Goal: Register for event/course

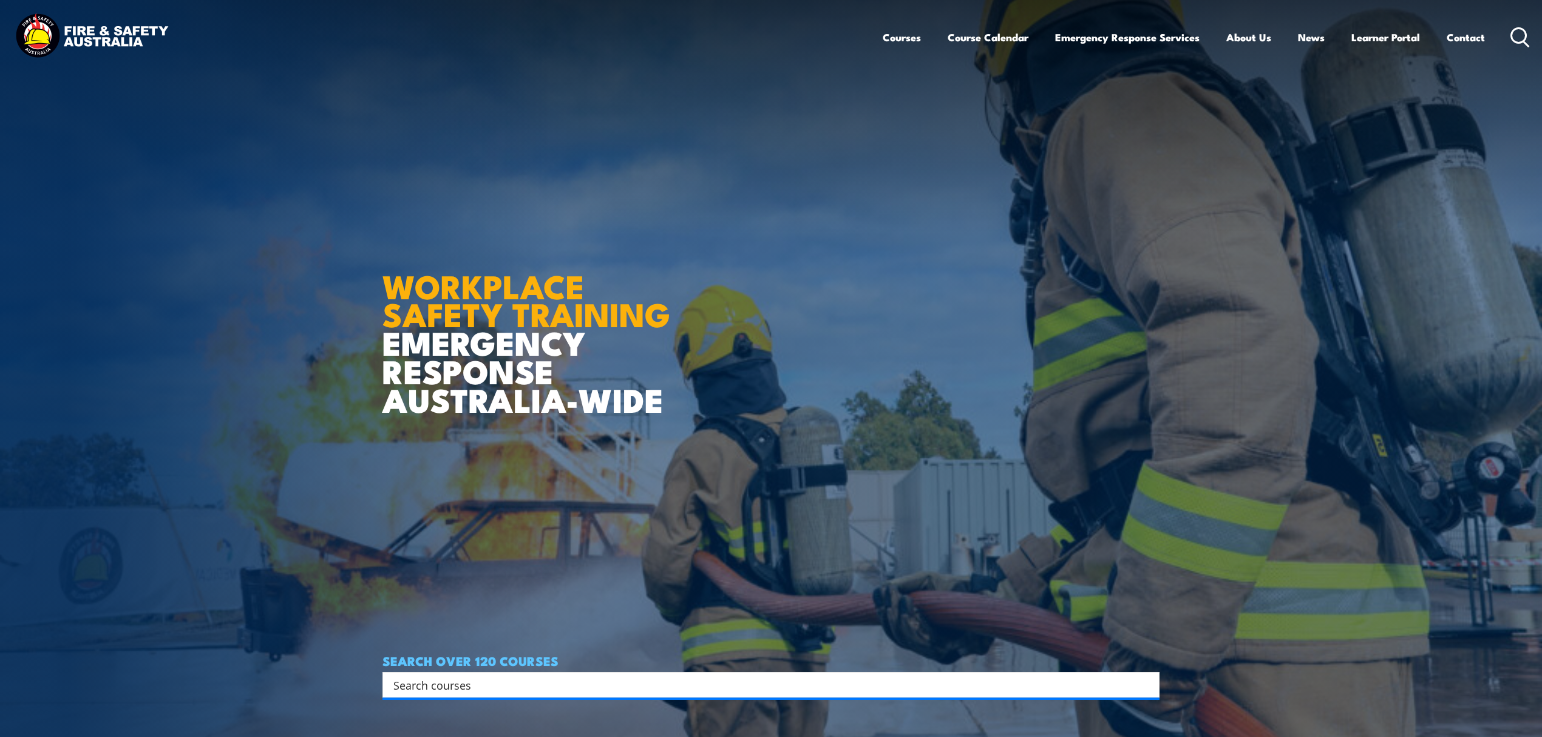
click at [493, 690] on input "Search input" at bounding box center [763, 685] width 740 height 18
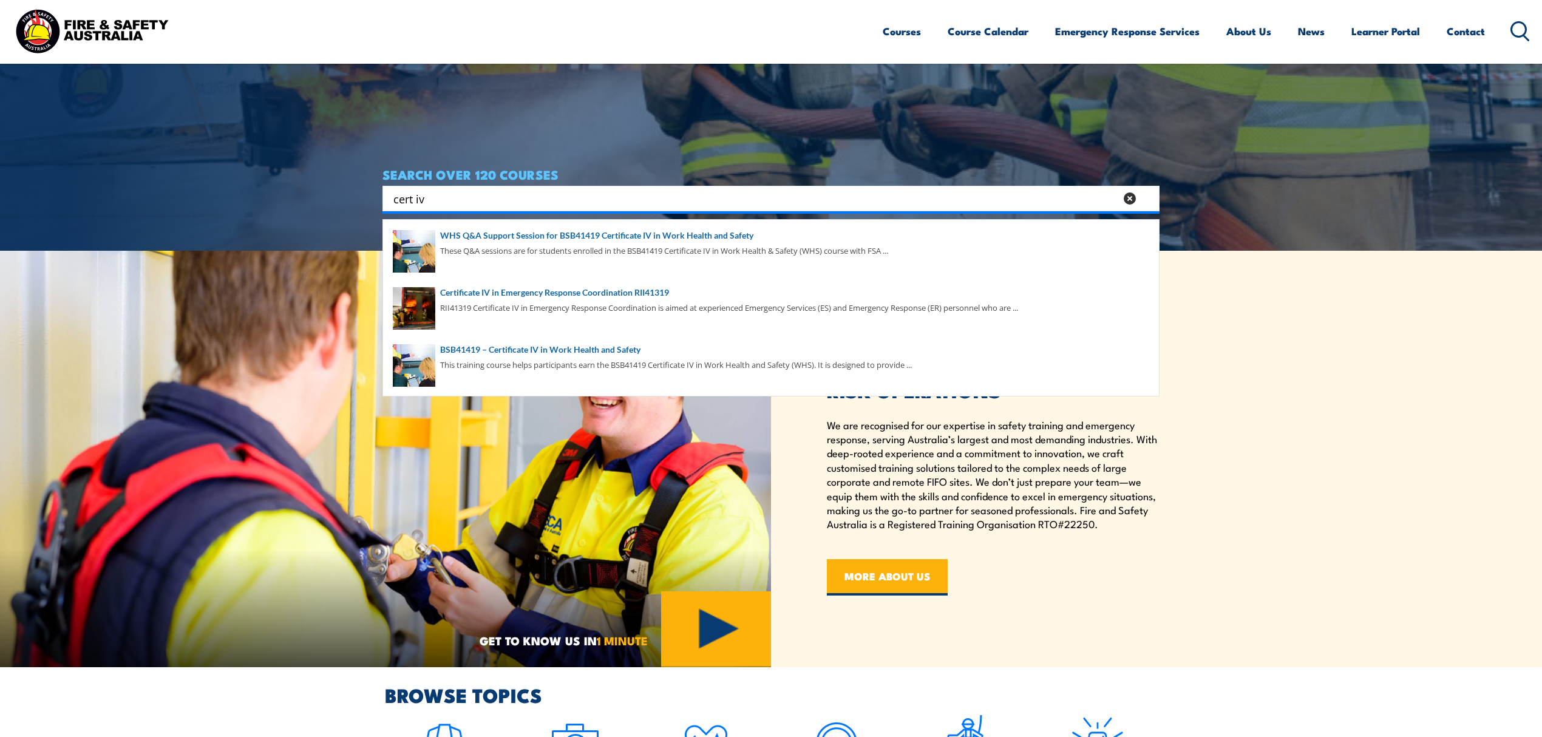
scroll to position [486, 0]
drag, startPoint x: 443, startPoint y: 194, endPoint x: 260, endPoint y: 187, distance: 182.9
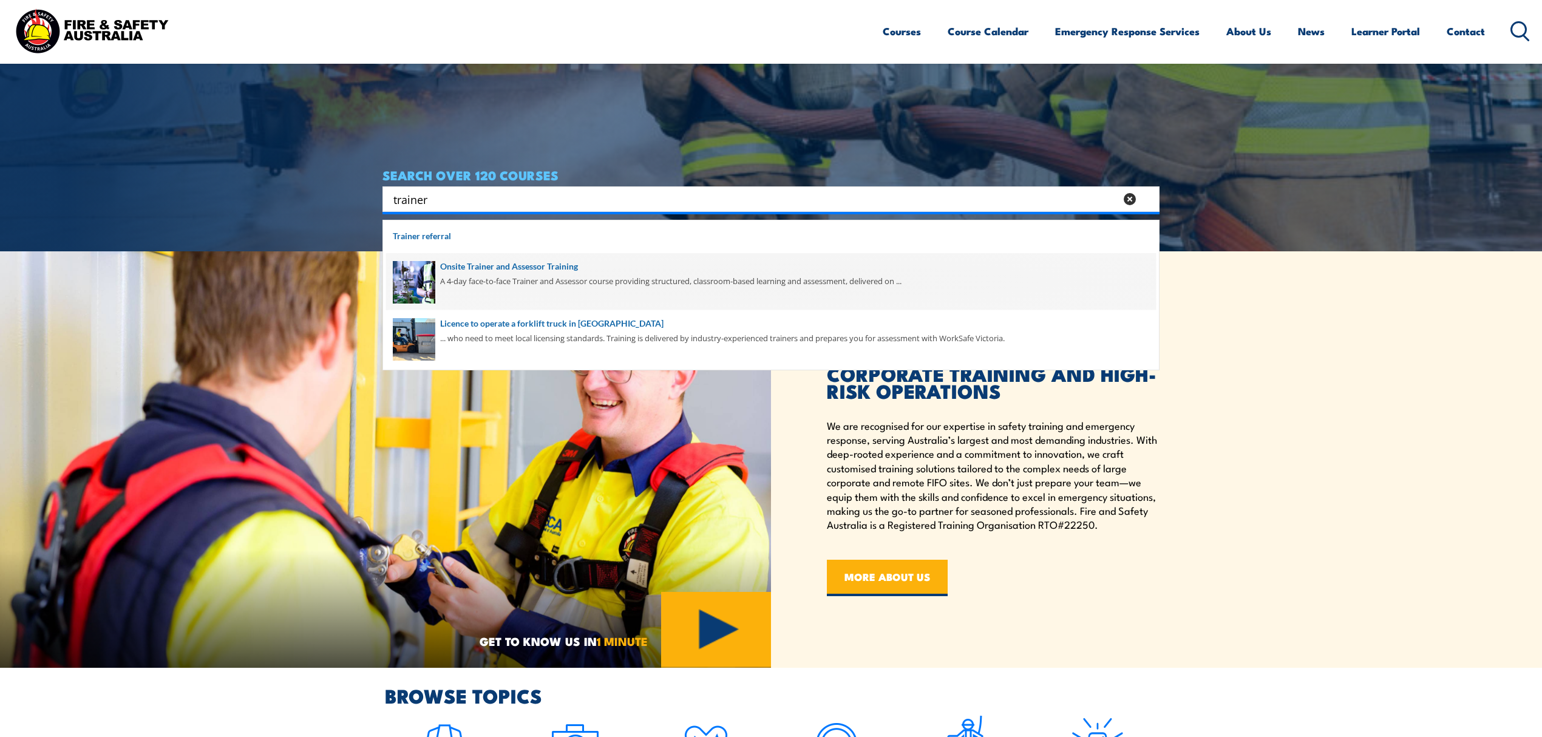
type input "trainer"
click at [464, 276] on span at bounding box center [771, 281] width 770 height 57
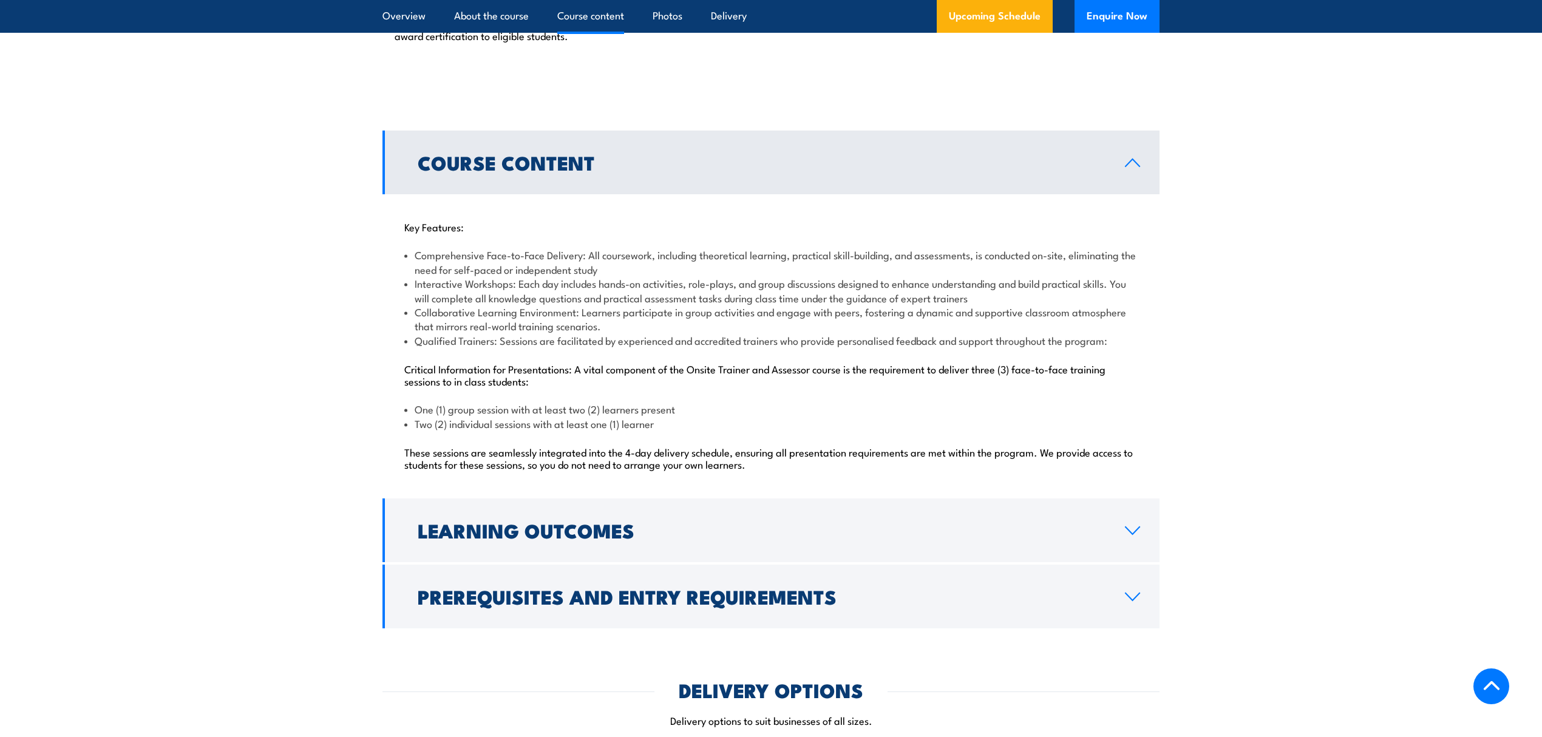
scroll to position [1052, 0]
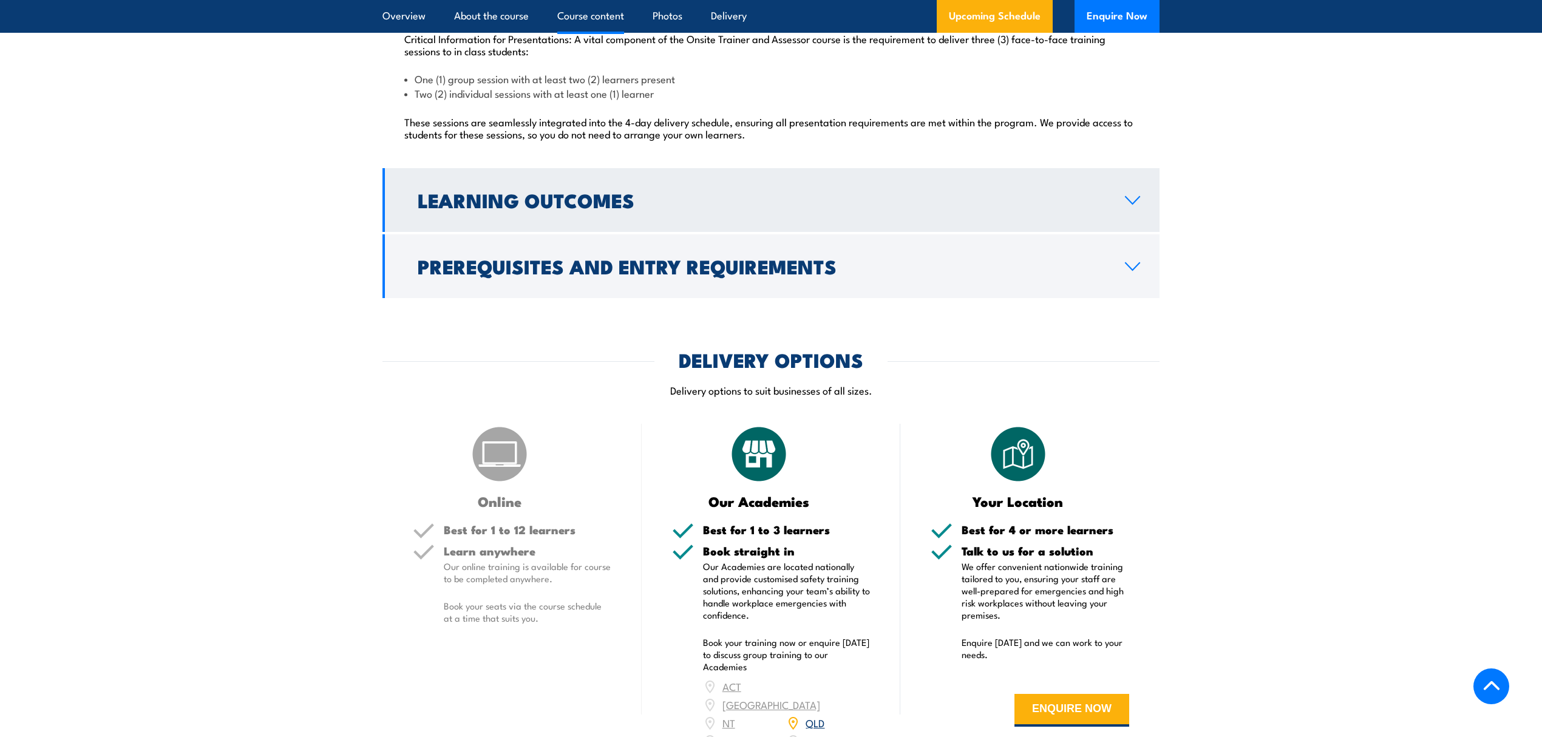
click at [513, 217] on link "Learning Outcomes" at bounding box center [771, 200] width 777 height 64
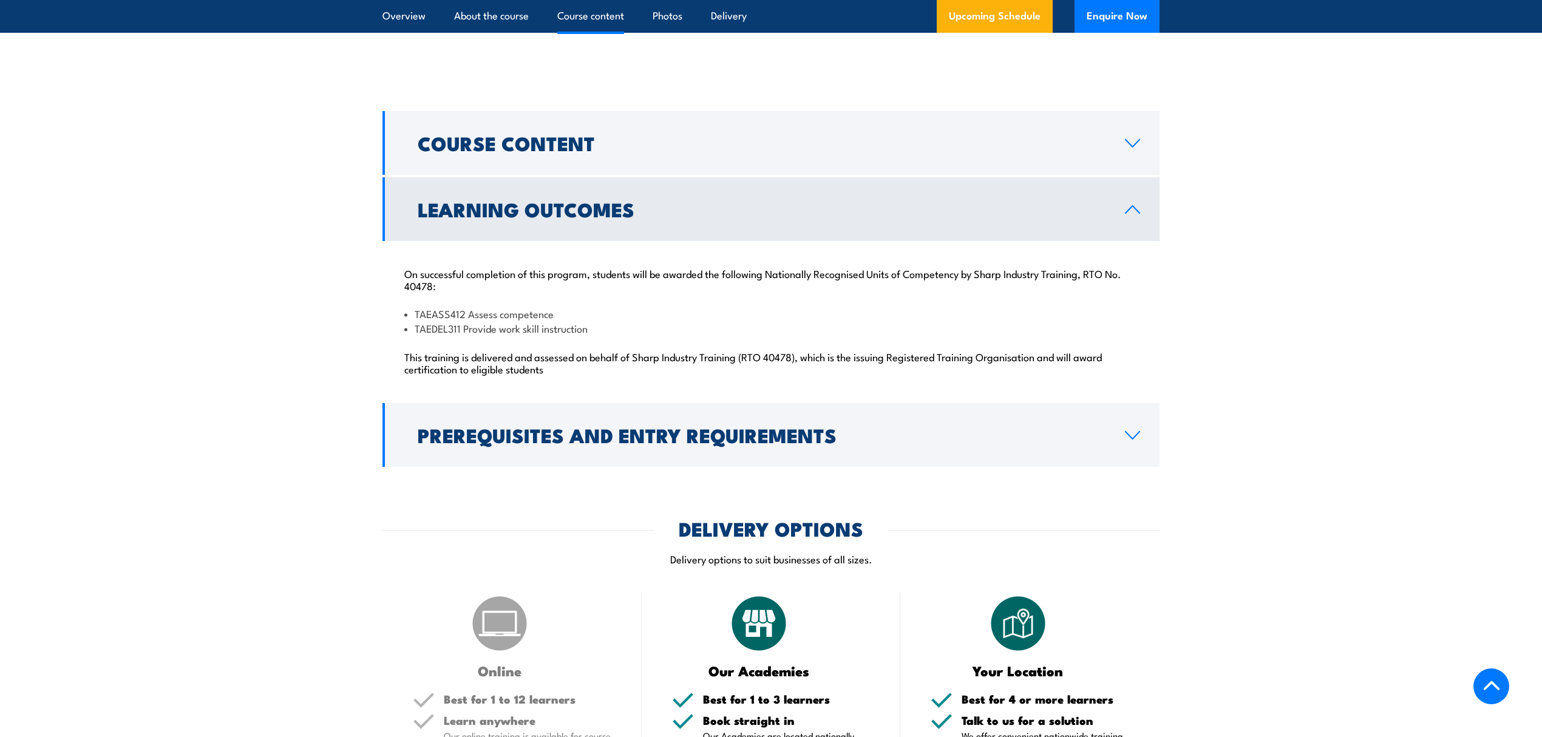
scroll to position [1016, 0]
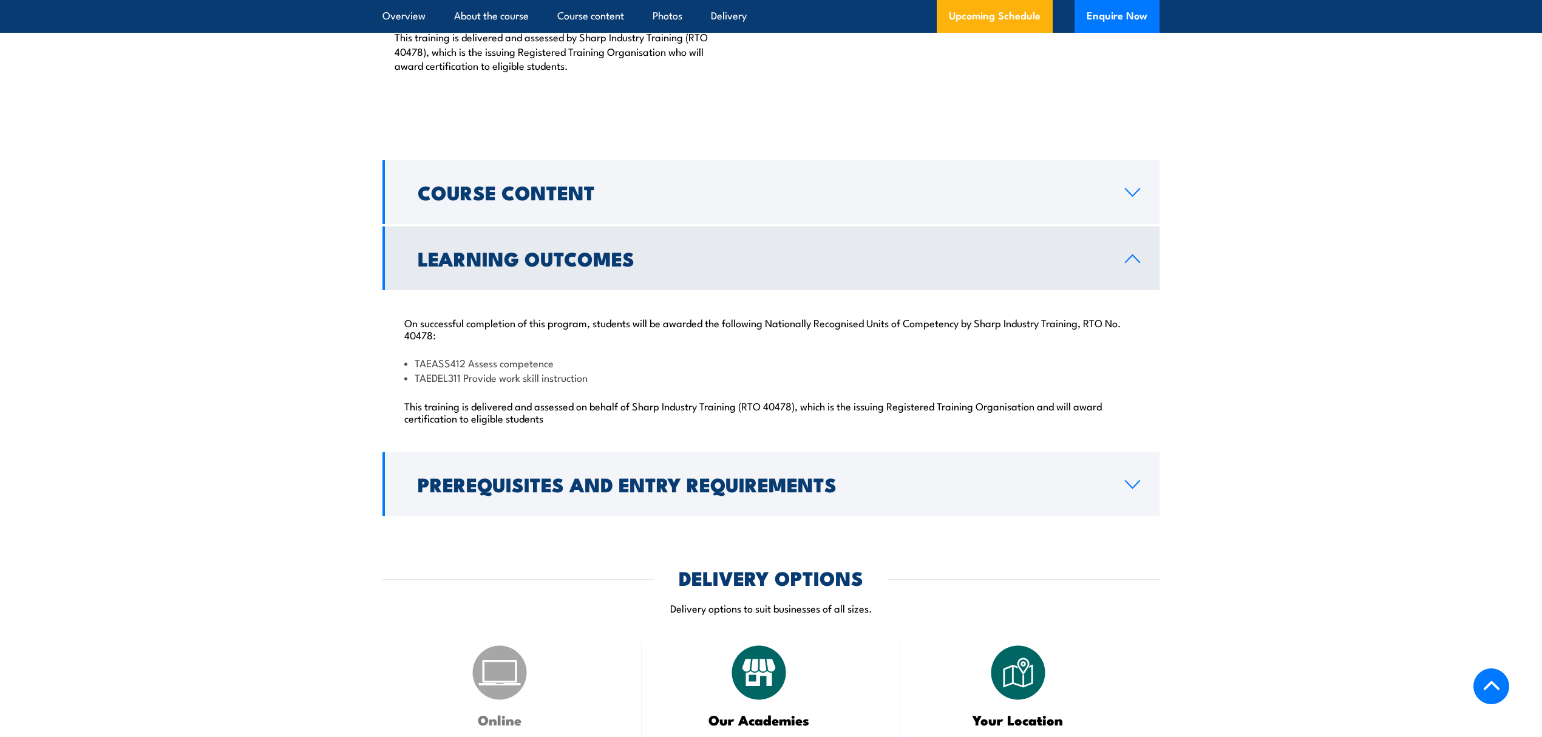
click at [554, 258] on h2 "Learning Outcomes" at bounding box center [762, 258] width 688 height 17
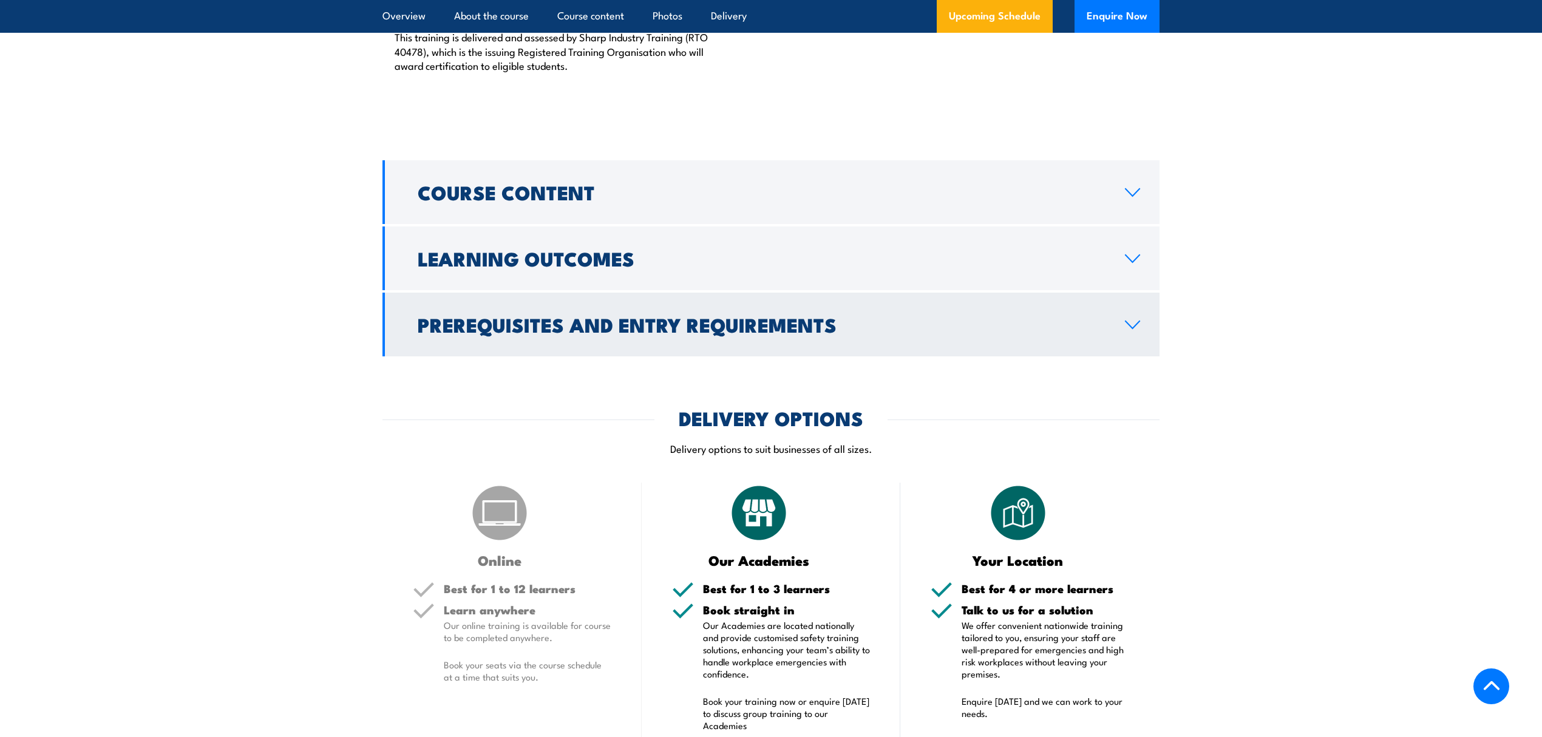
click at [494, 319] on h2 "Prerequisites and Entry Requirements" at bounding box center [762, 324] width 688 height 17
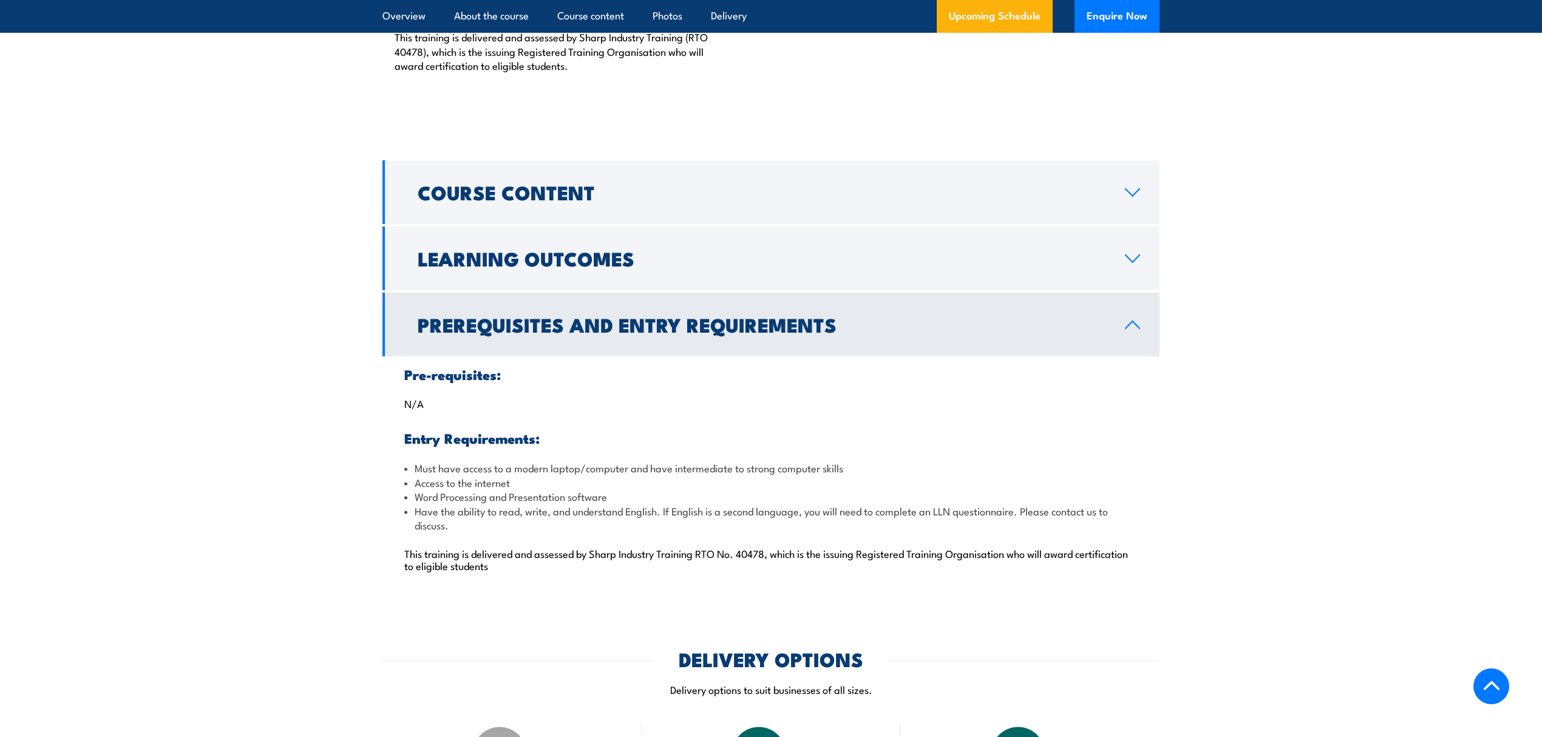
click at [517, 326] on h2 "Prerequisites and Entry Requirements" at bounding box center [762, 324] width 688 height 17
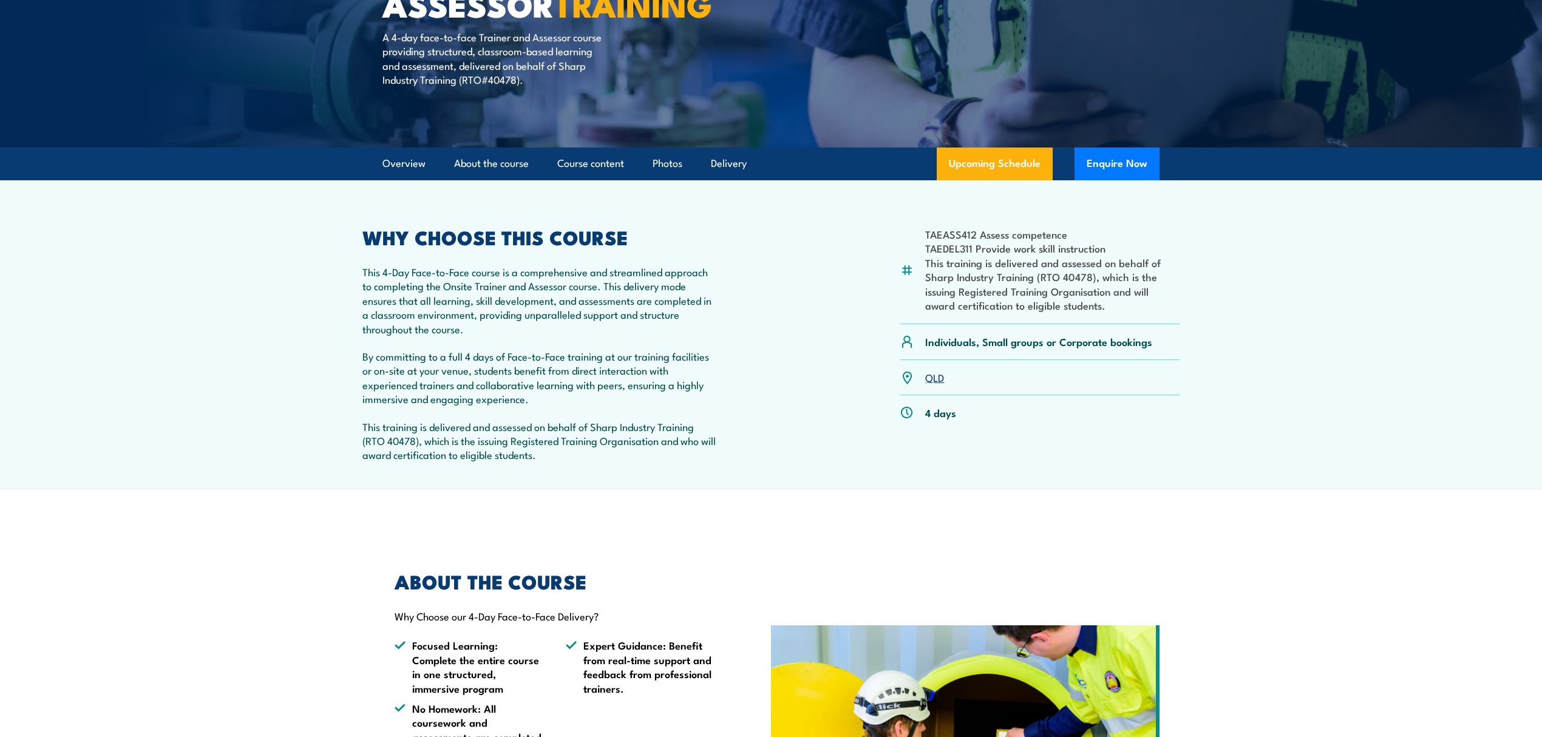
scroll to position [0, 0]
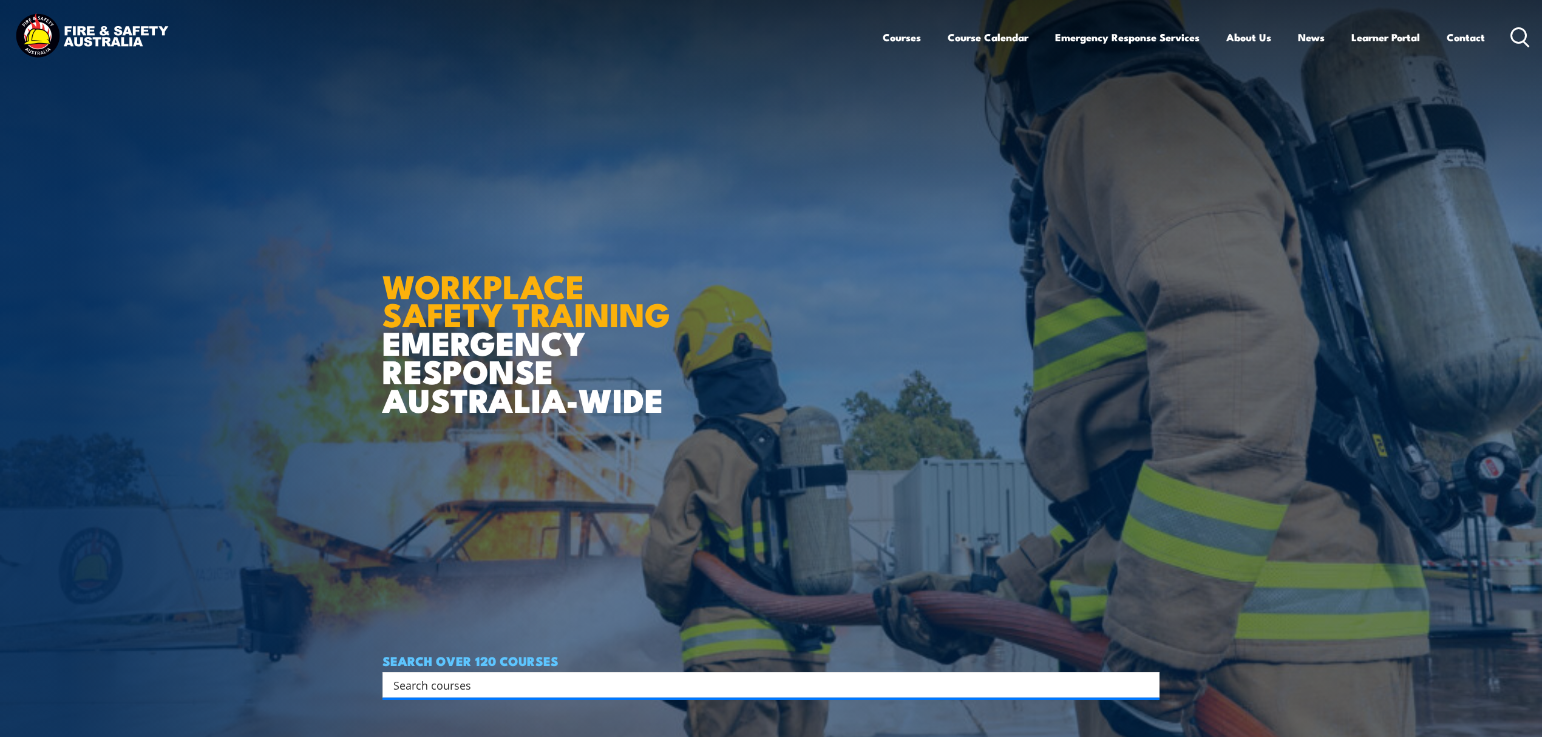
click at [515, 683] on input "Search input" at bounding box center [763, 685] width 740 height 18
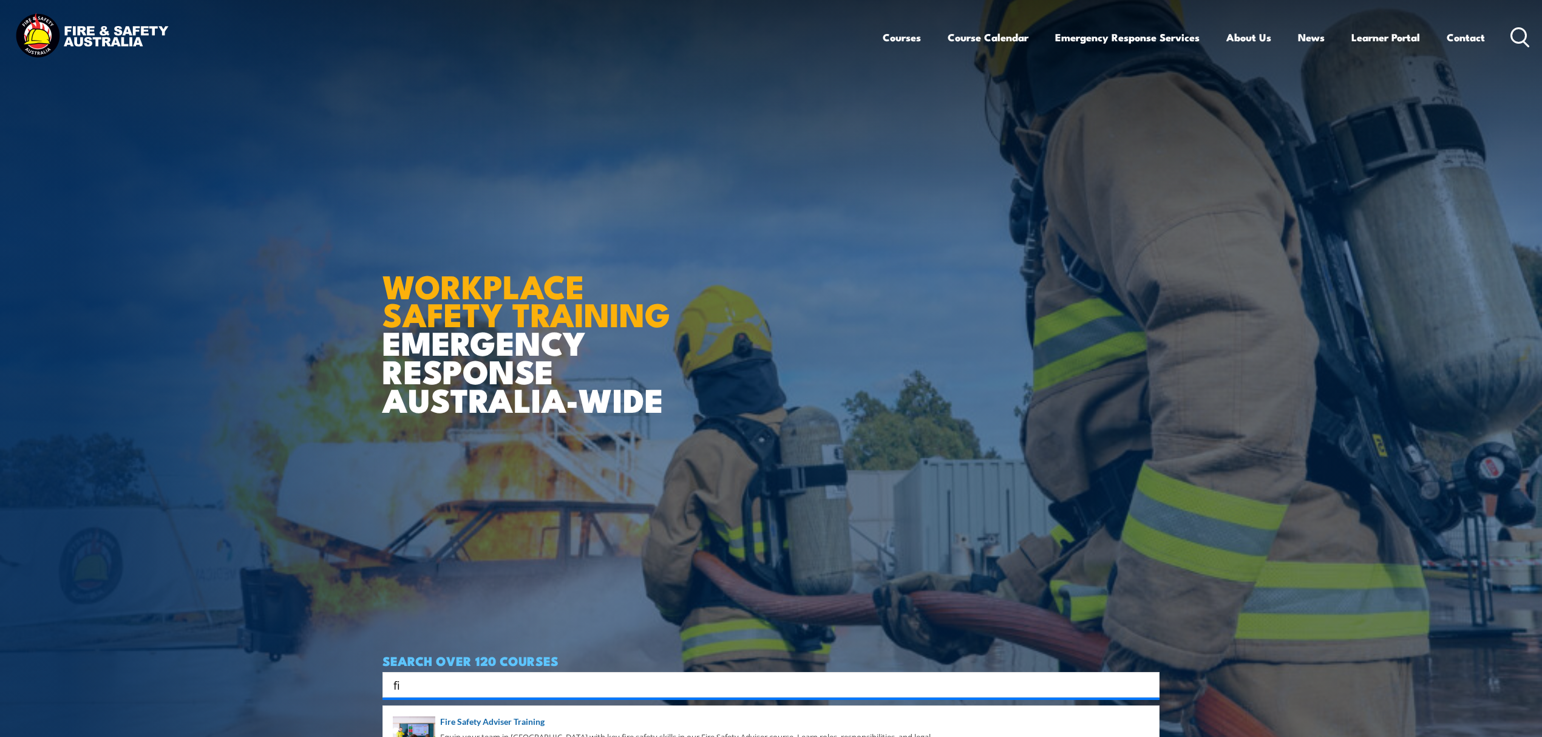
type input "f"
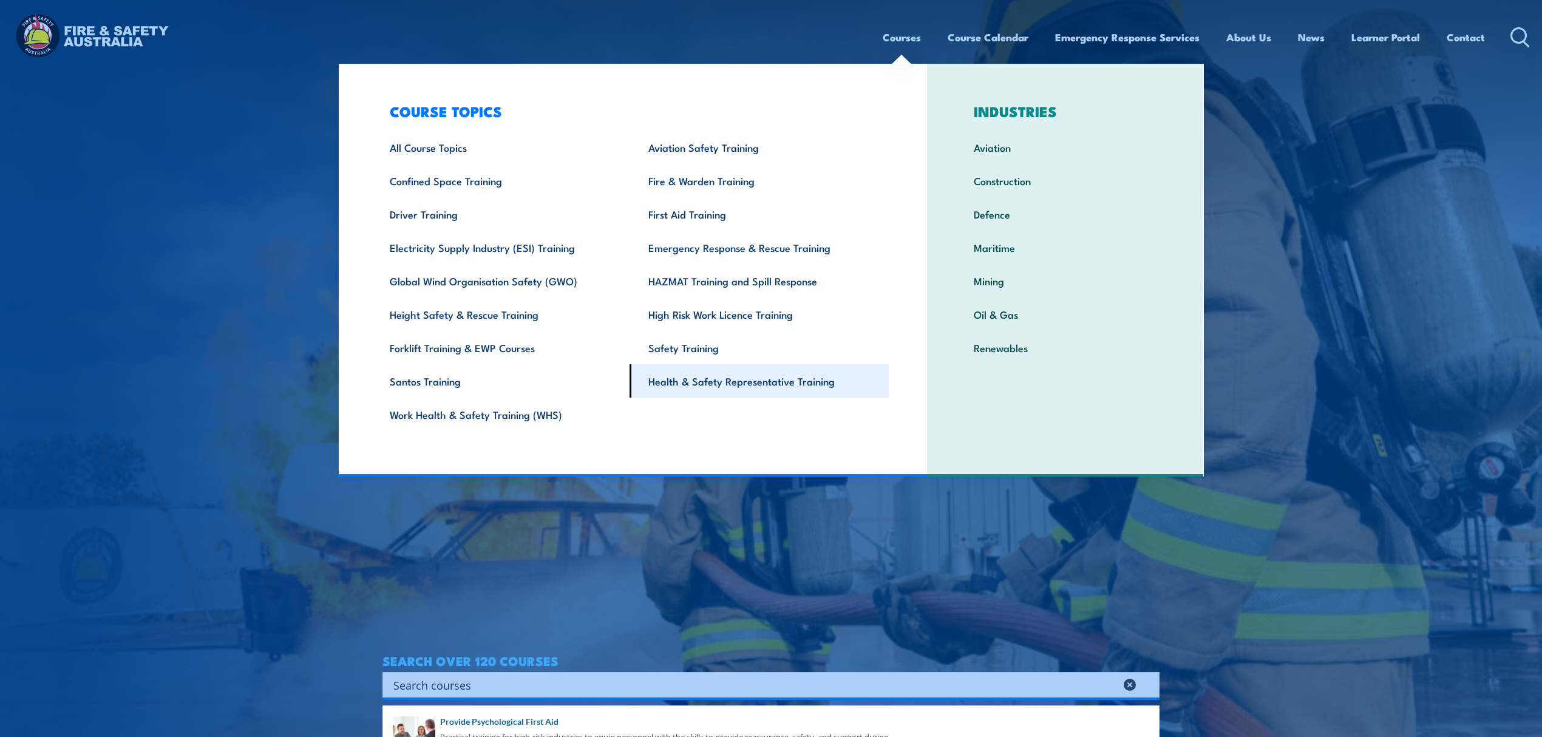
click at [746, 367] on link "Health & Safety Representative Training" at bounding box center [759, 380] width 259 height 33
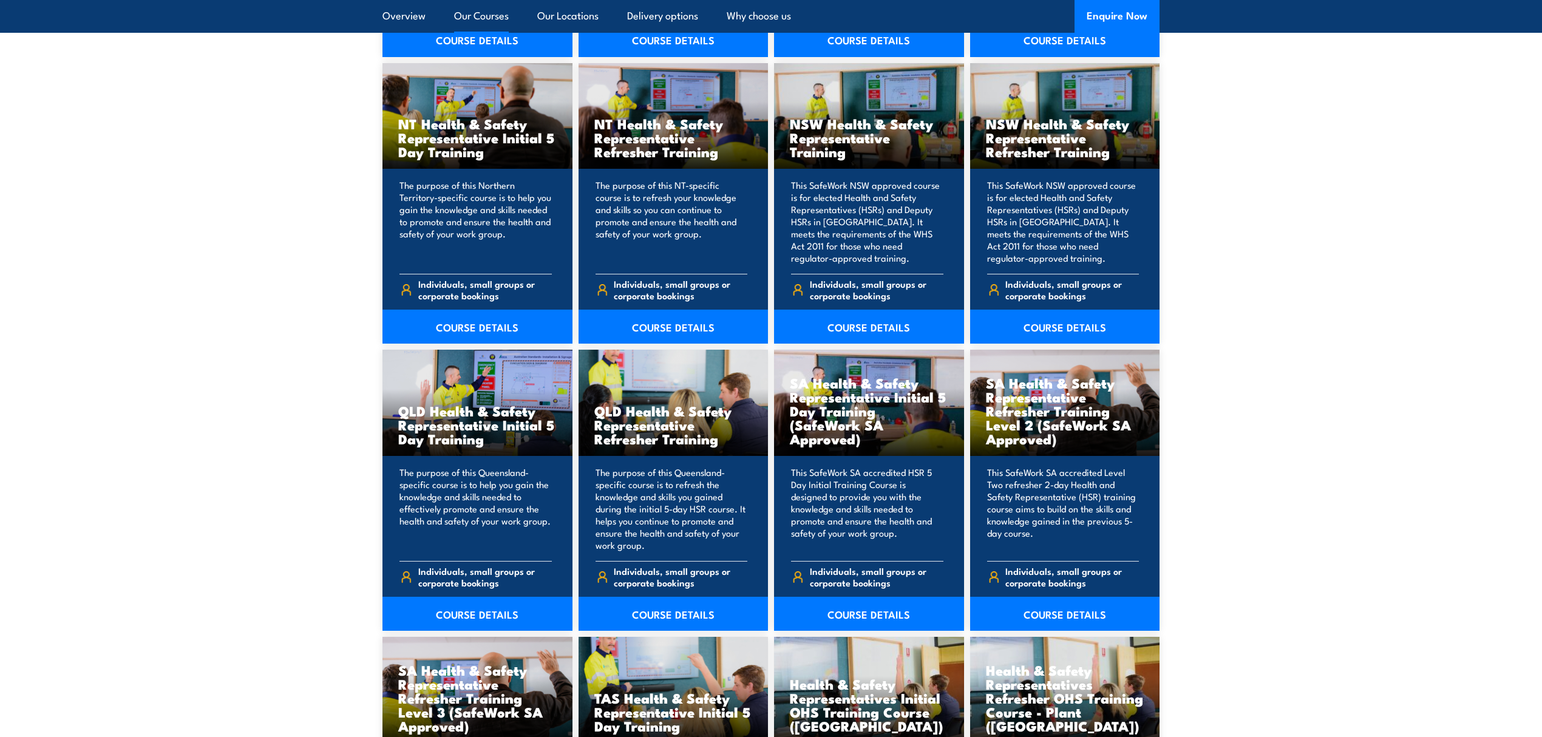
scroll to position [1295, 0]
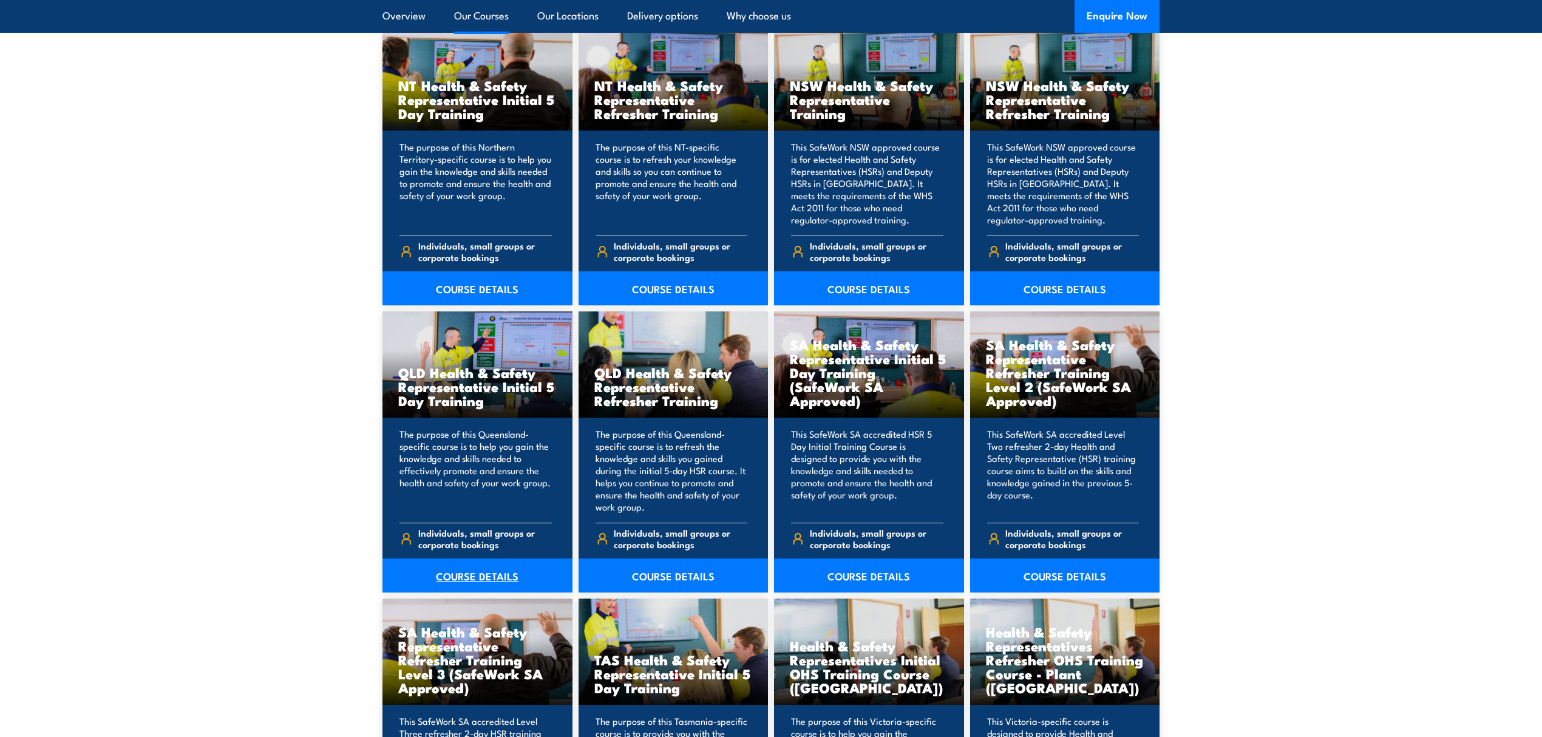
click at [474, 579] on link "COURSE DETAILS" at bounding box center [478, 576] width 190 height 34
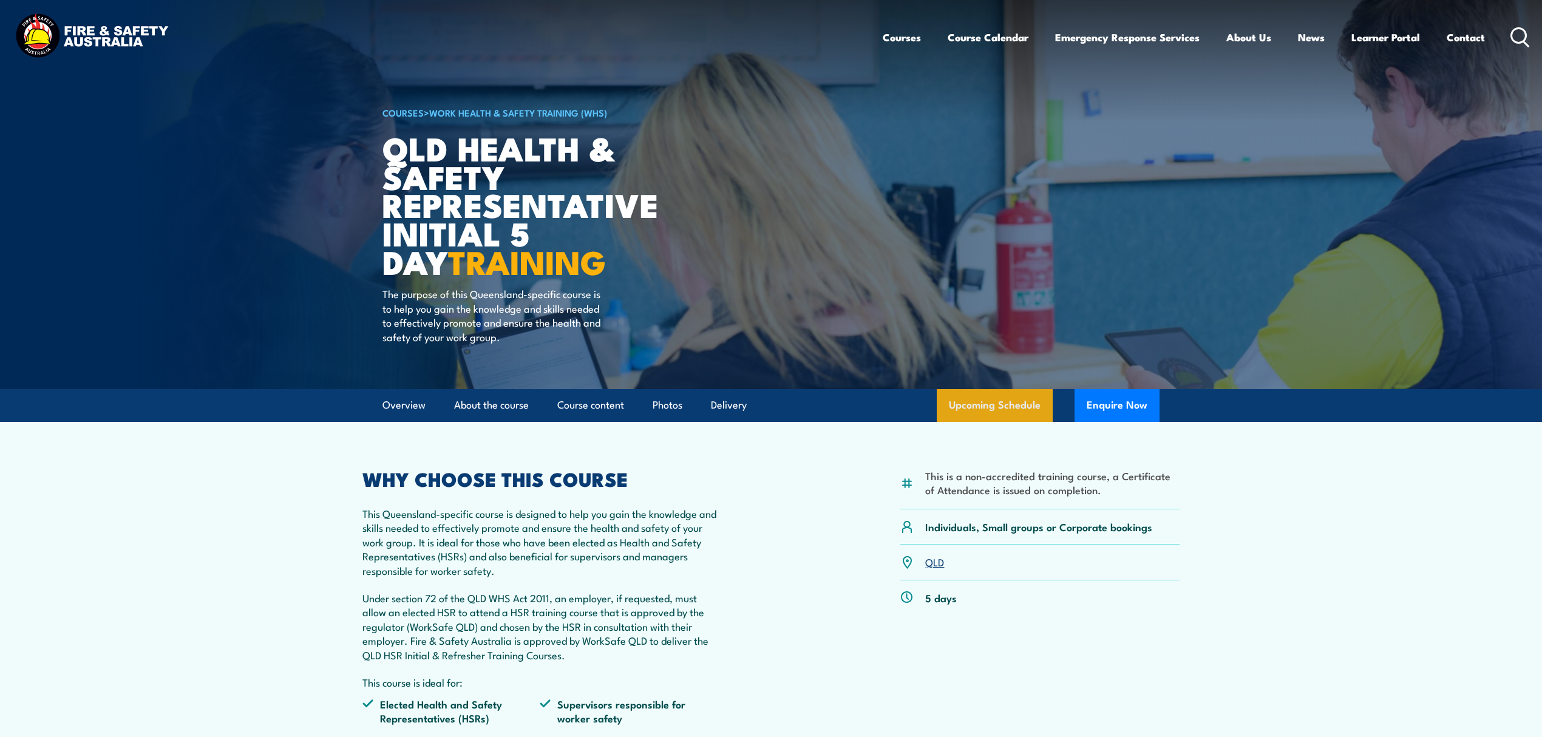
click at [993, 414] on link "Upcoming Schedule" at bounding box center [995, 405] width 116 height 33
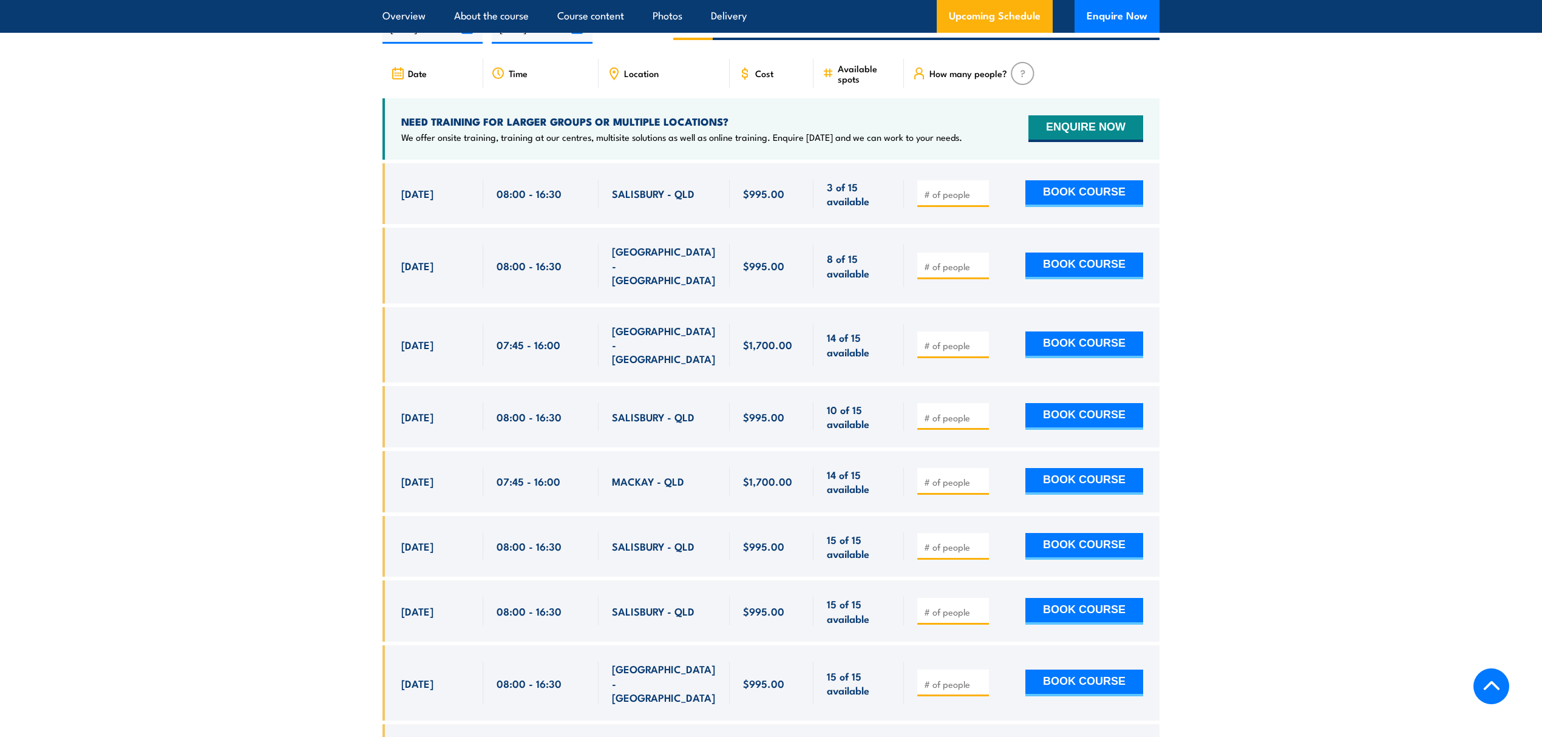
scroll to position [2081, 0]
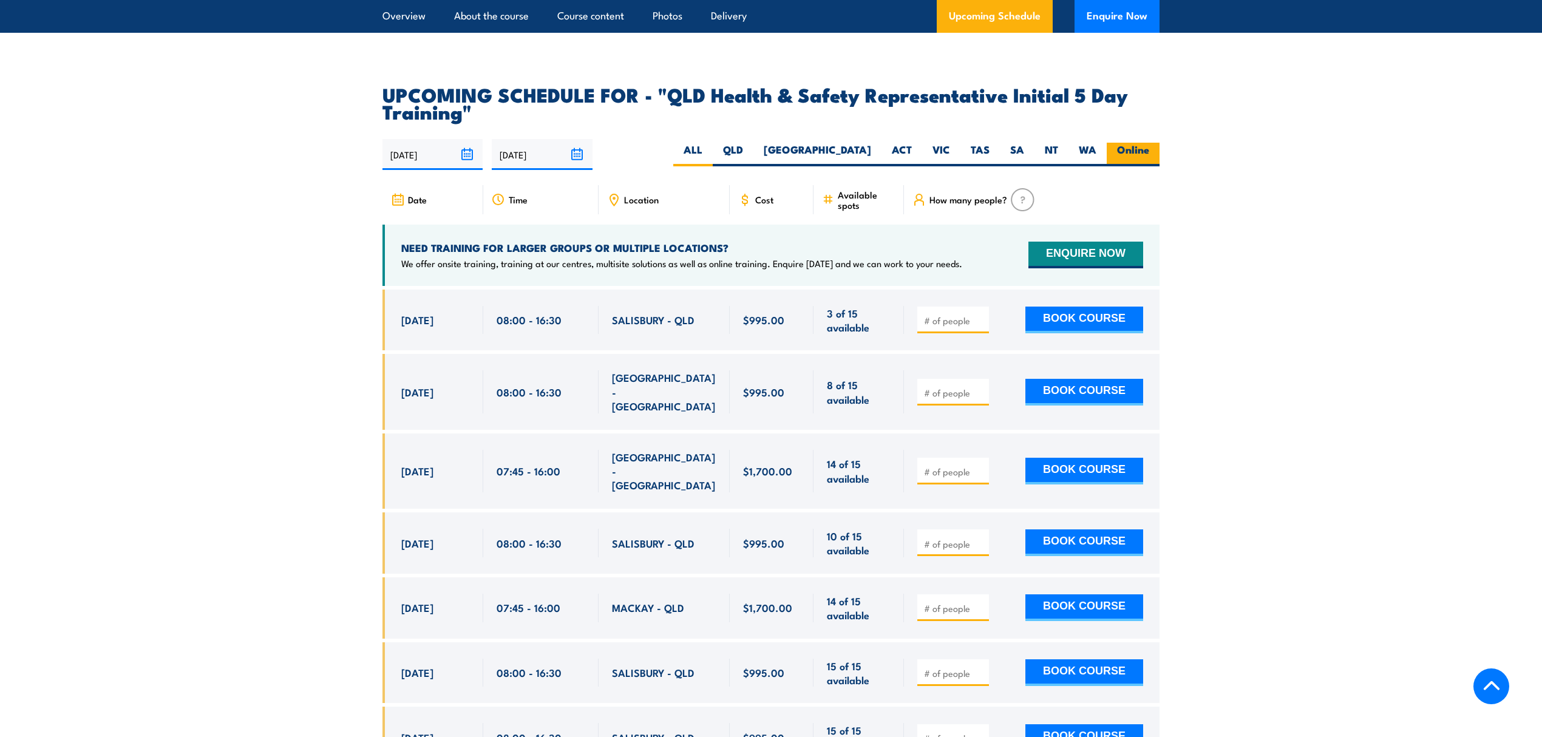
click at [1141, 147] on label "Online" at bounding box center [1133, 155] width 53 height 24
click at [1149, 147] on input "Online" at bounding box center [1153, 147] width 8 height 8
radio input "true"
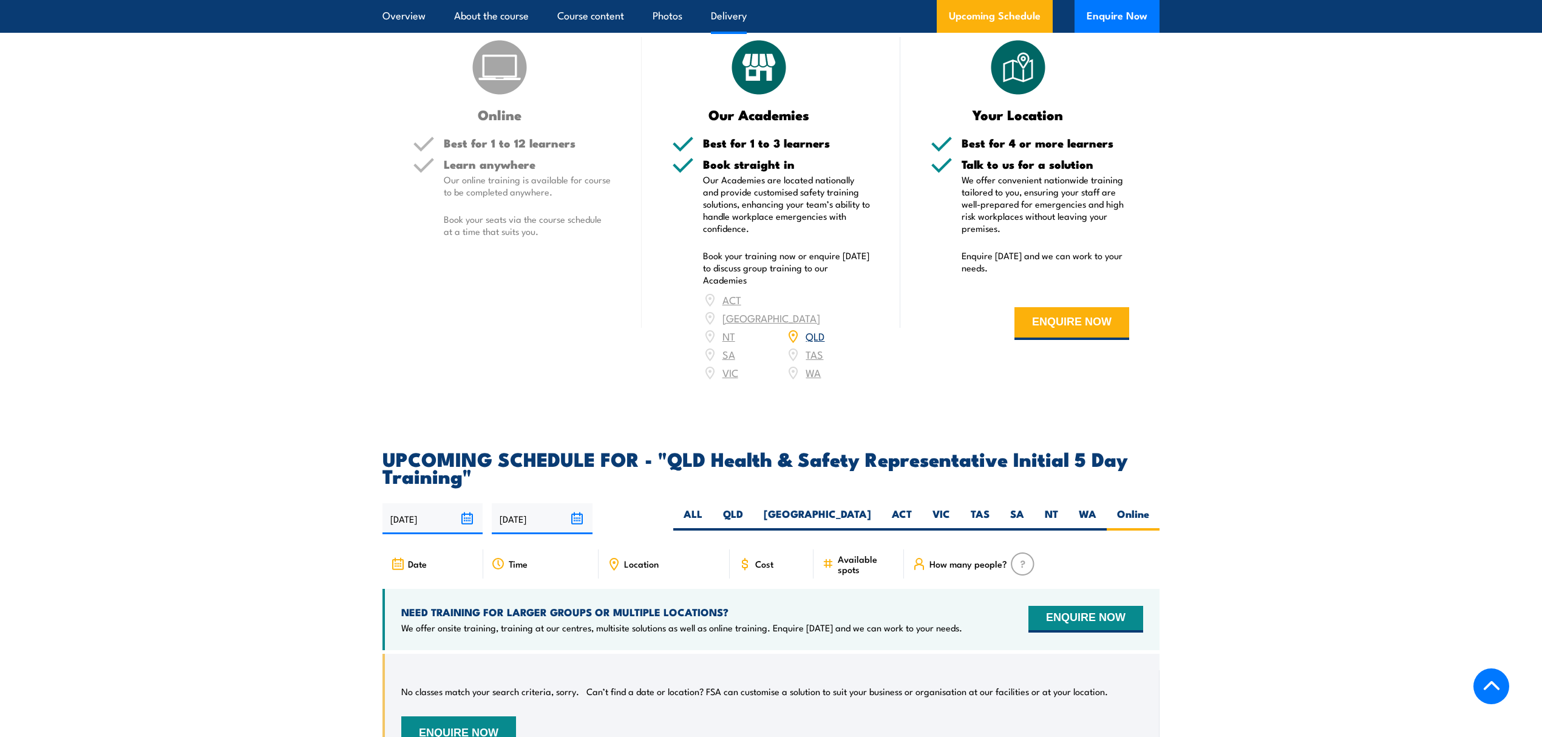
scroll to position [1676, 0]
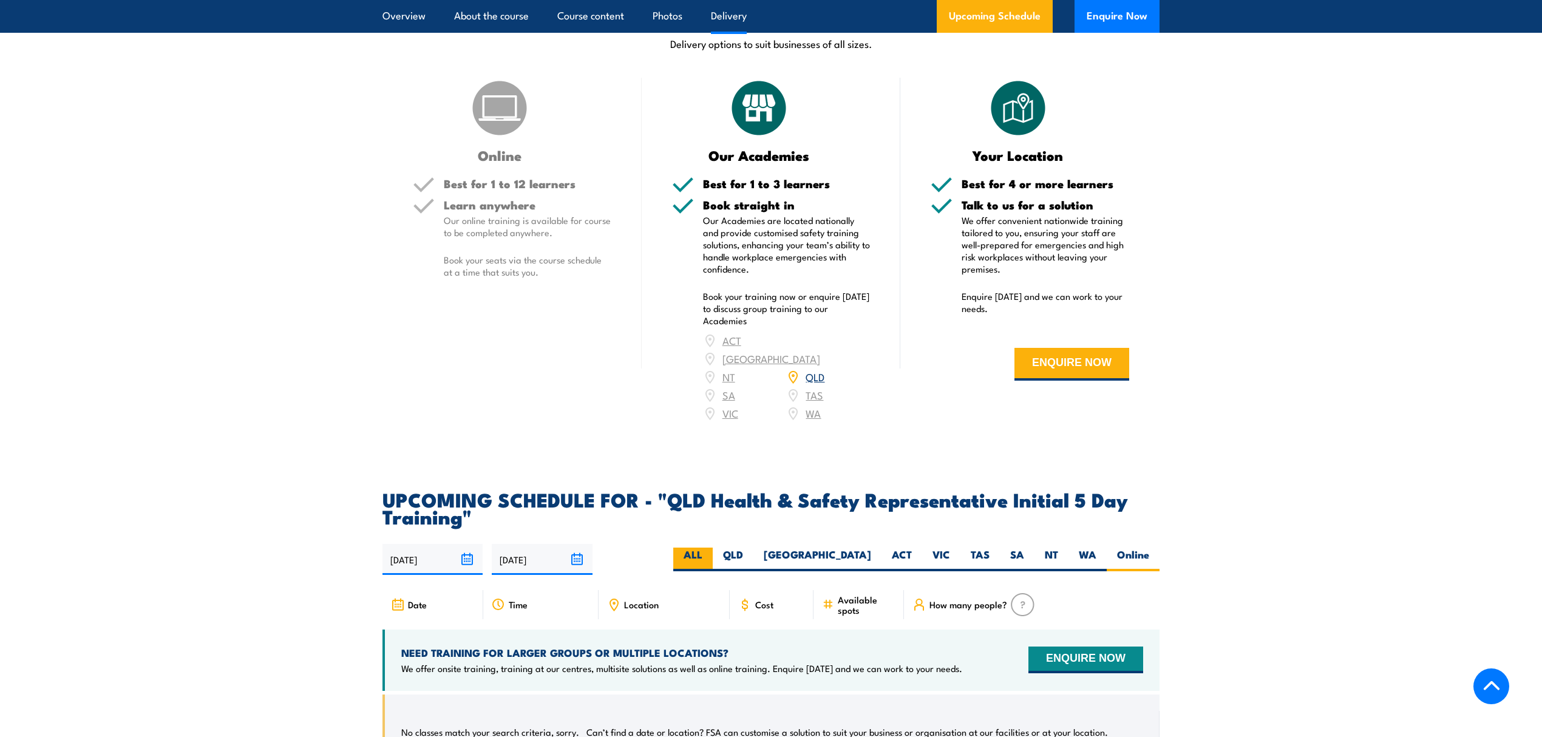
click at [713, 557] on label "ALL" at bounding box center [692, 560] width 39 height 24
click at [710, 556] on input "ALL" at bounding box center [706, 552] width 8 height 8
radio input "true"
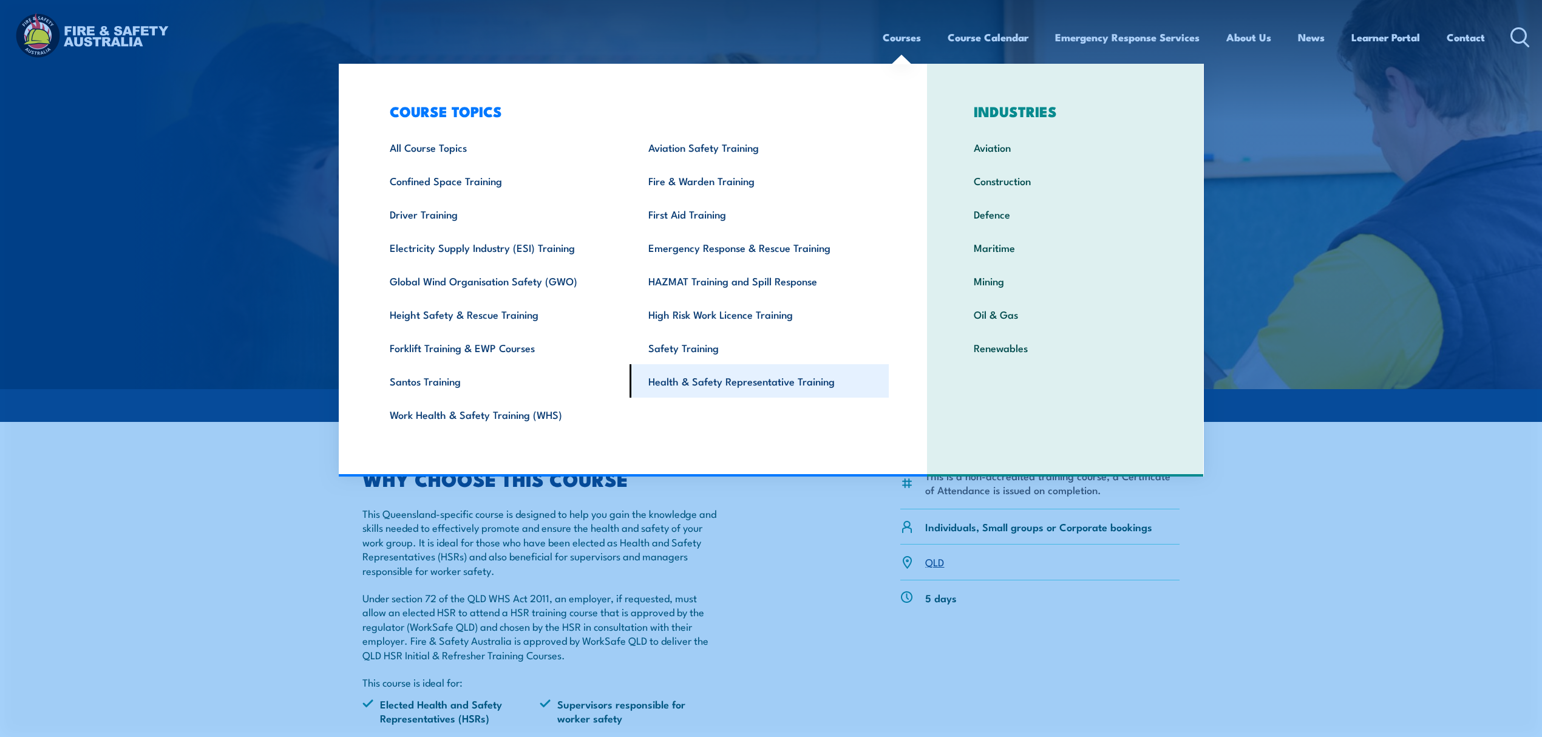
click at [755, 384] on link "Health & Safety Representative Training" at bounding box center [759, 380] width 259 height 33
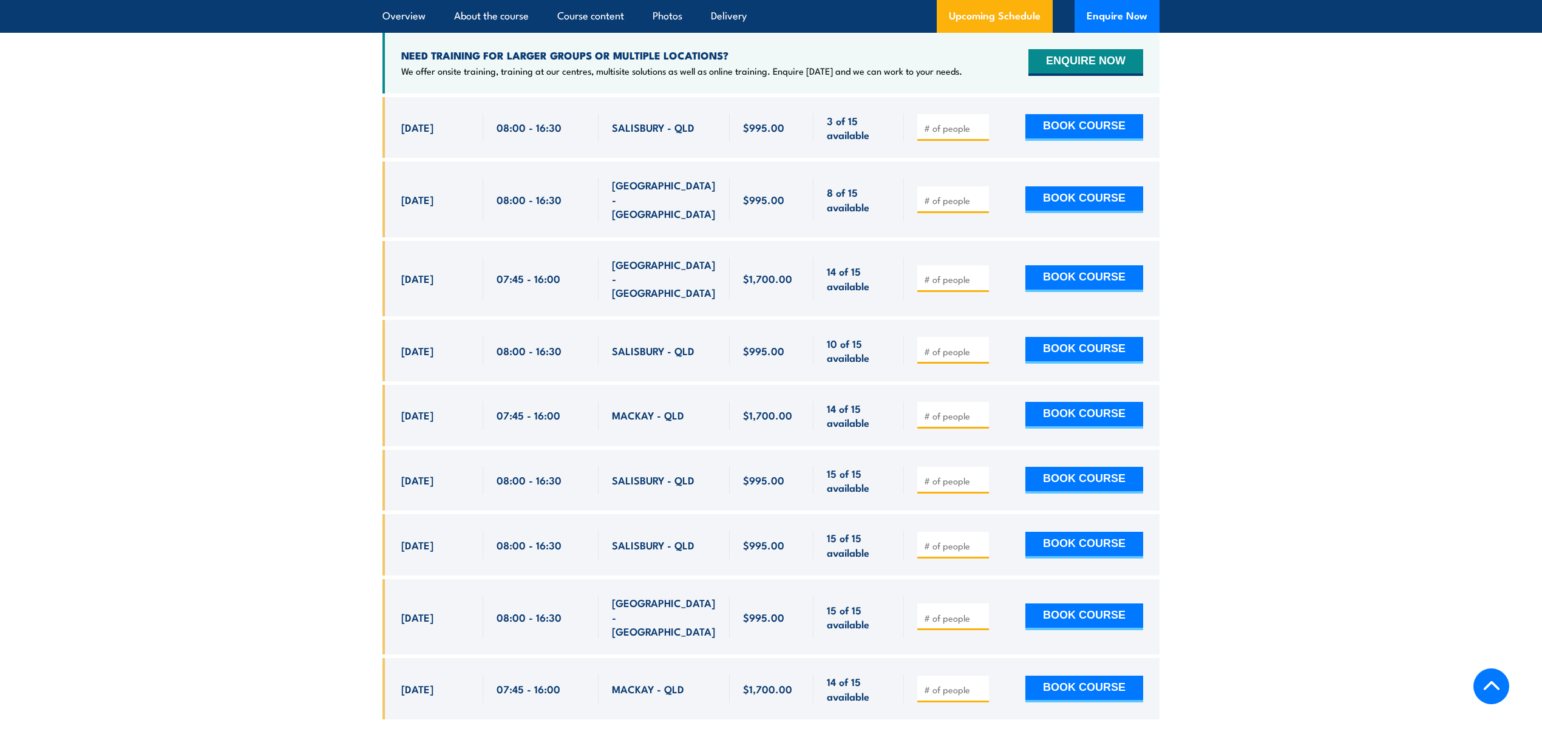
scroll to position [2081, 0]
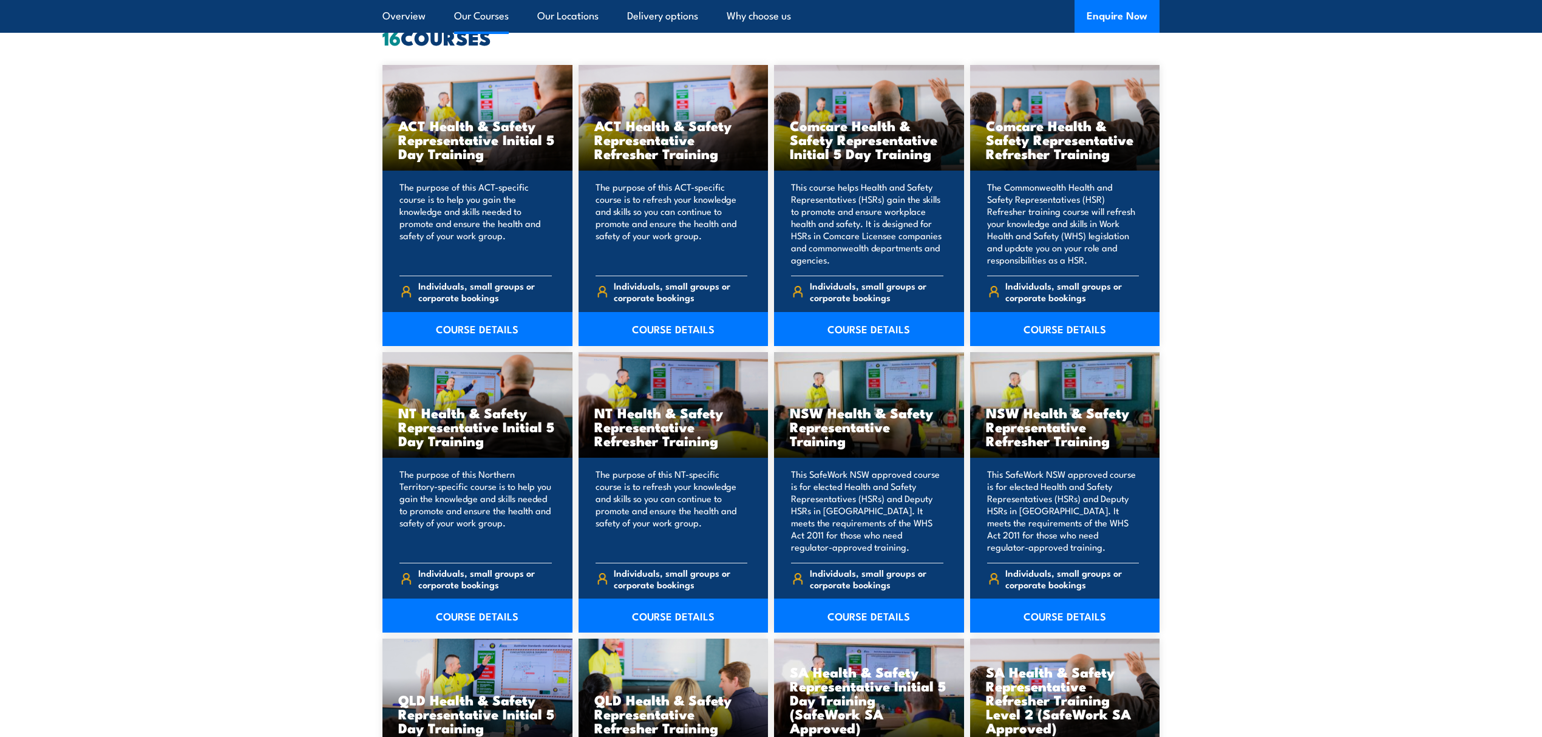
scroll to position [971, 0]
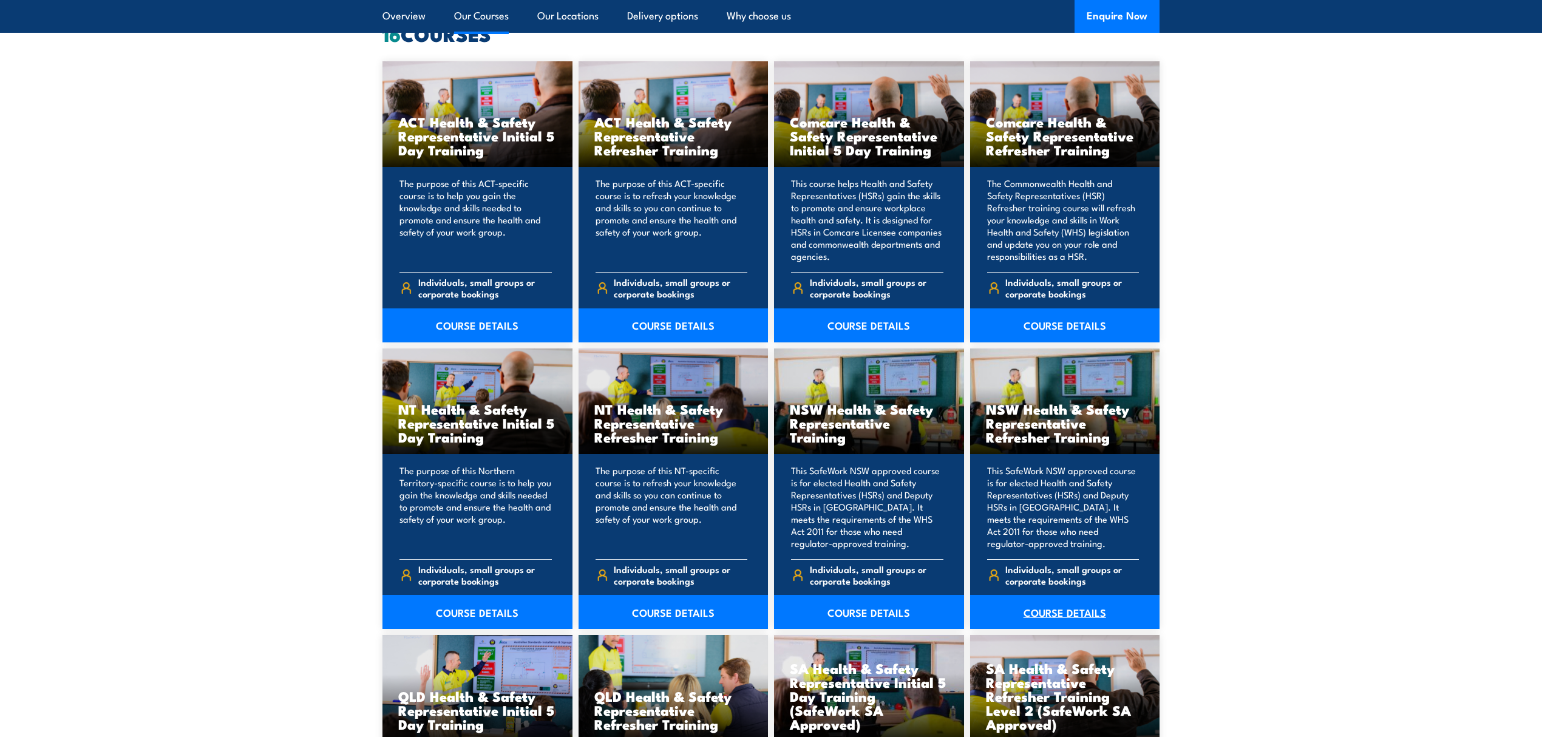
click at [1077, 606] on link "COURSE DETAILS" at bounding box center [1065, 612] width 190 height 34
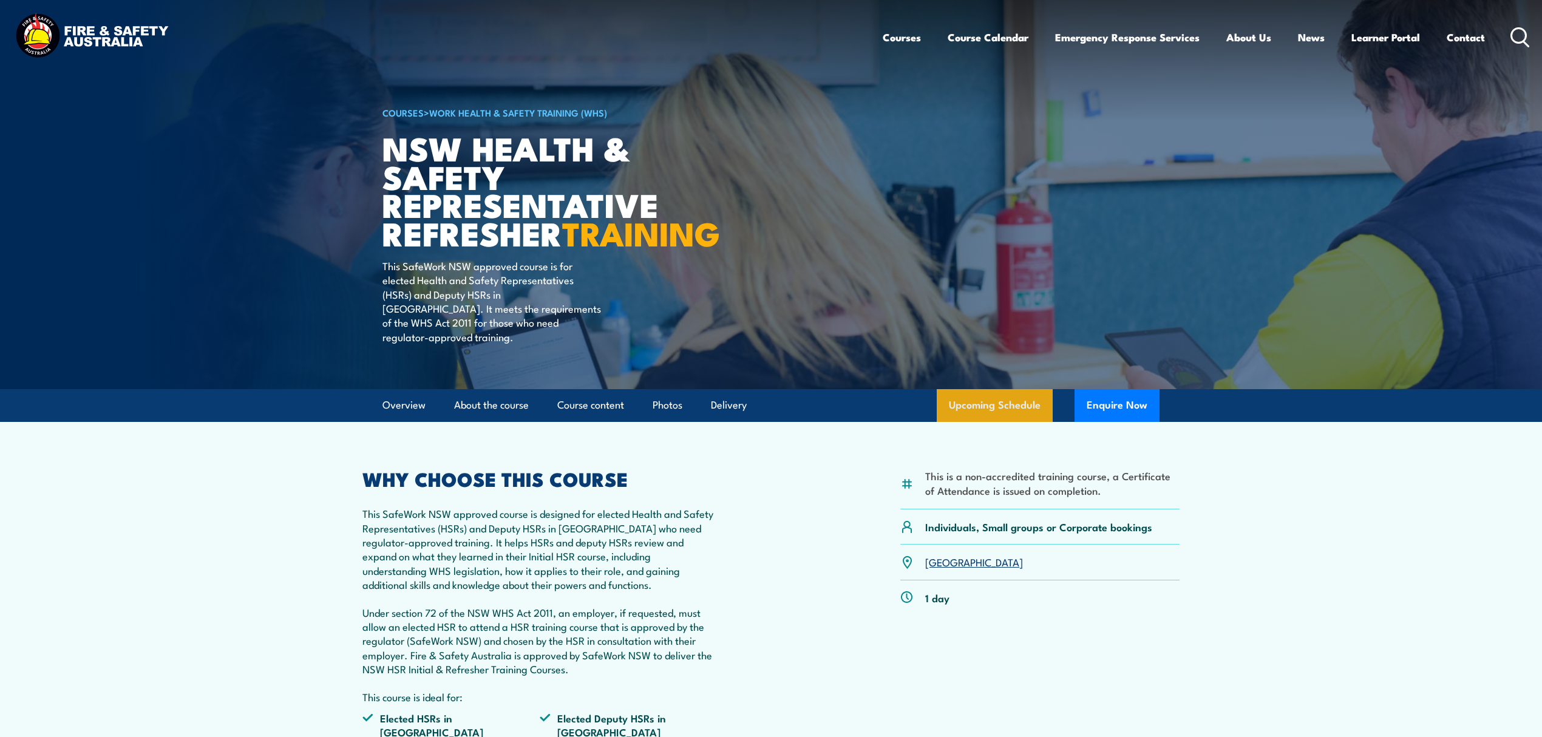
click at [977, 420] on link "Upcoming Schedule" at bounding box center [995, 405] width 116 height 33
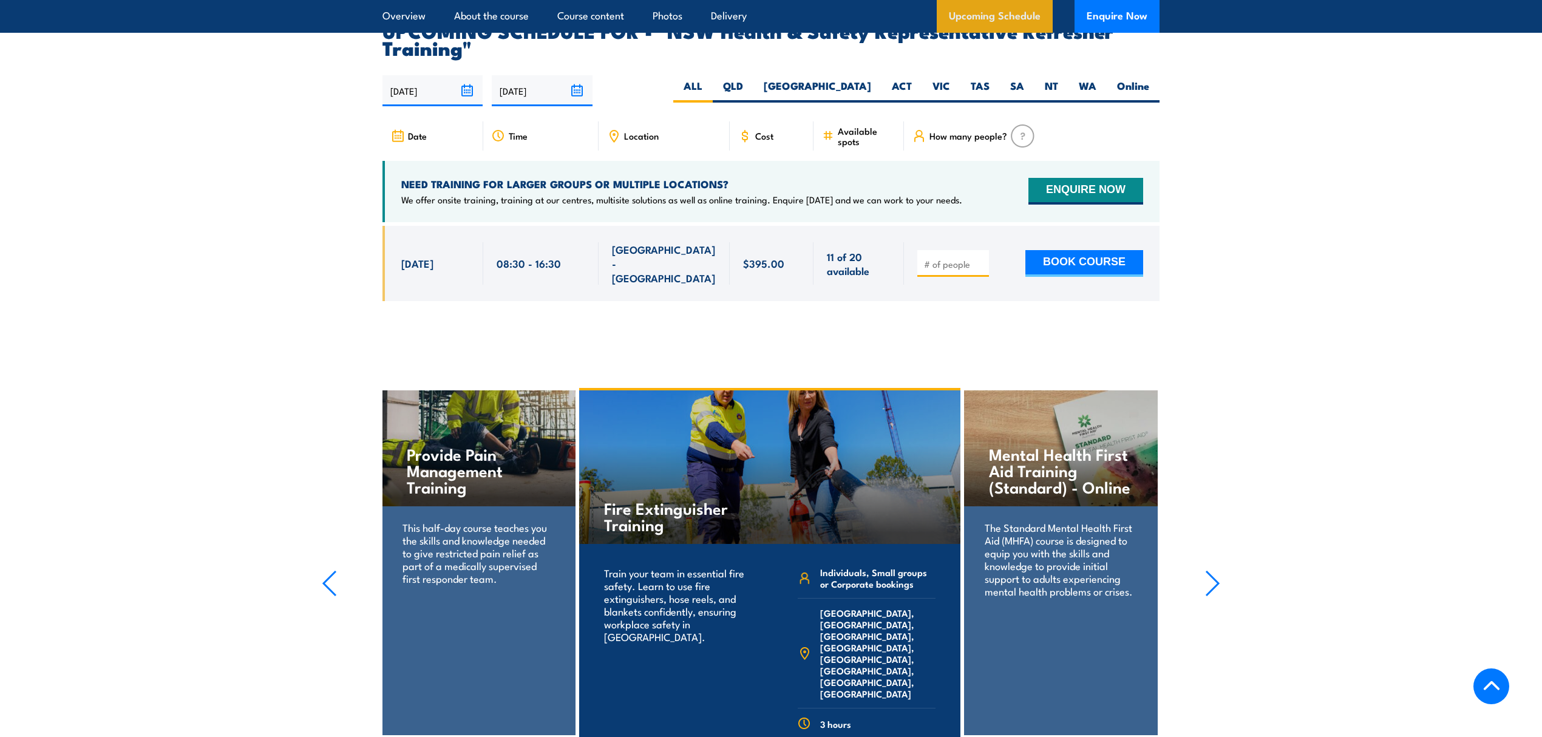
scroll to position [2305, 0]
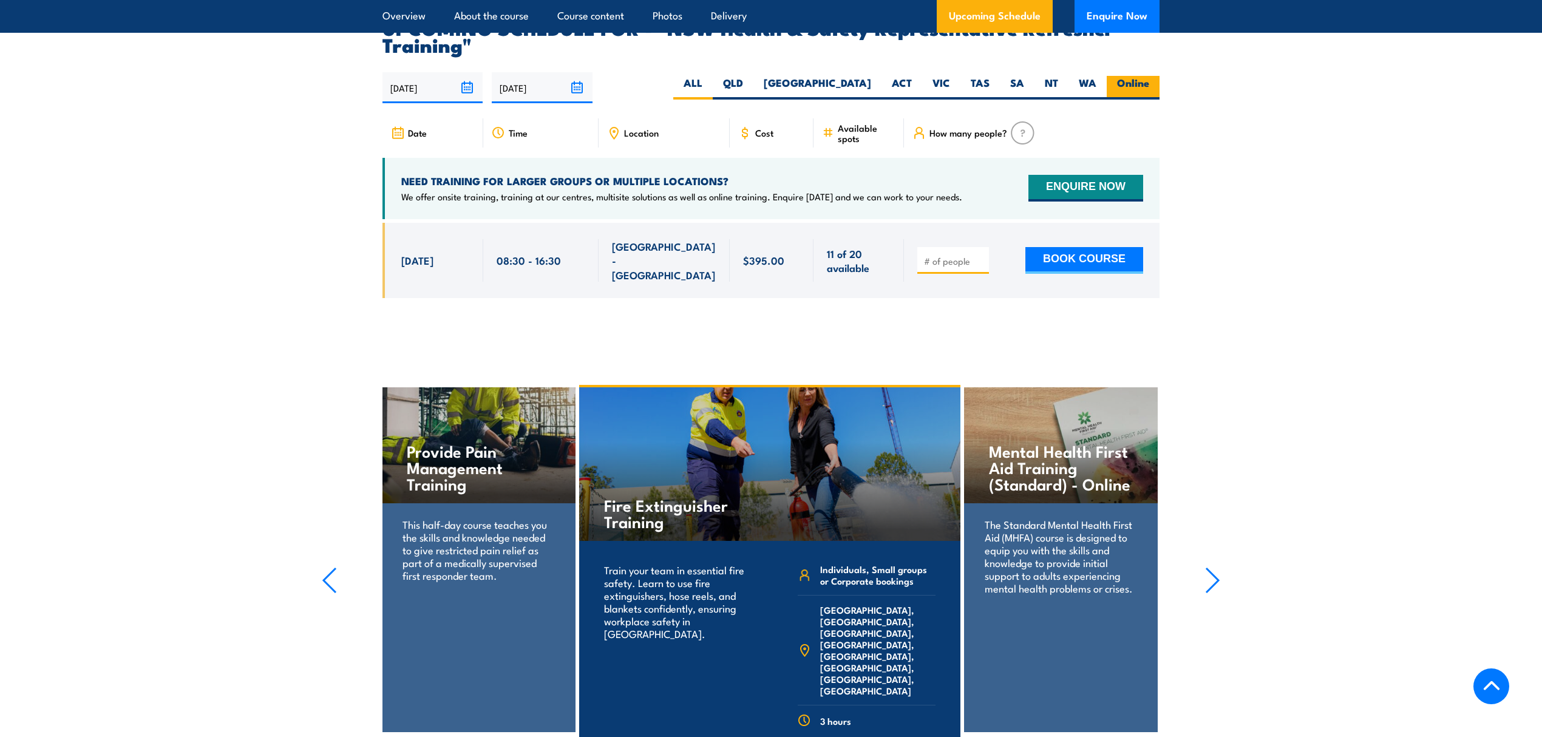
click at [1126, 78] on label "Online" at bounding box center [1133, 88] width 53 height 24
click at [1149, 78] on input "Online" at bounding box center [1153, 80] width 8 height 8
radio input "true"
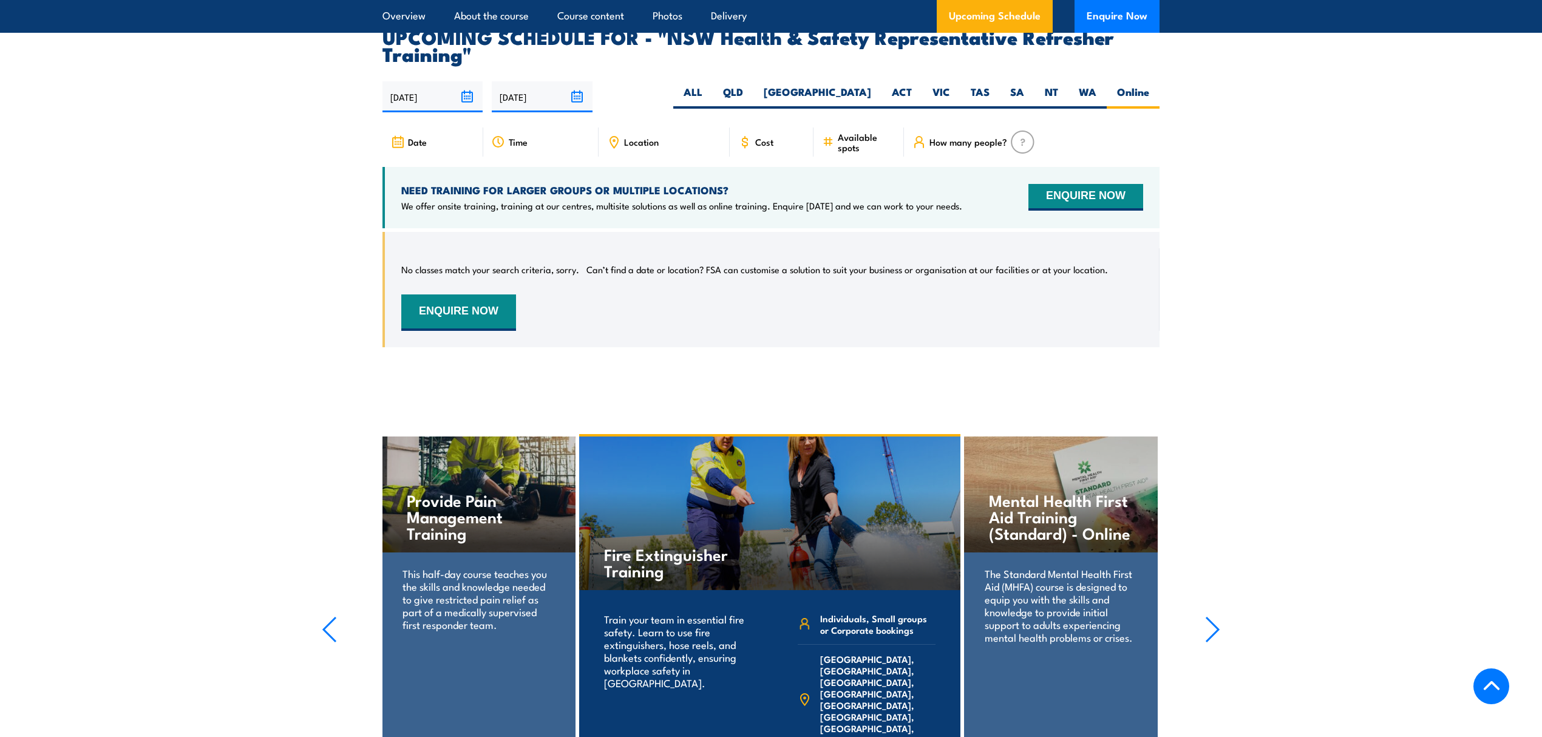
scroll to position [2305, 0]
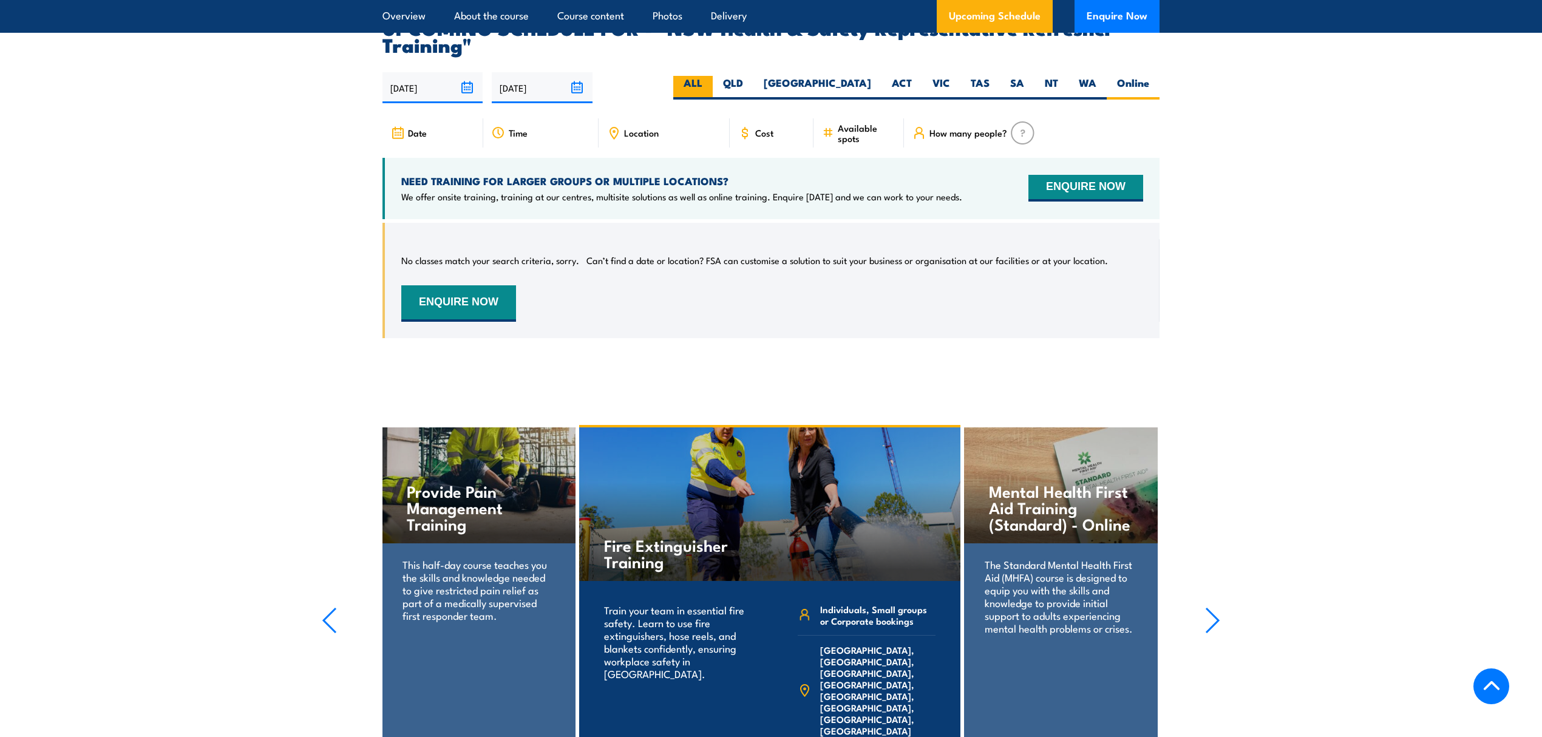
click at [713, 76] on label "ALL" at bounding box center [692, 88] width 39 height 24
click at [710, 76] on input "ALL" at bounding box center [706, 80] width 8 height 8
radio input "true"
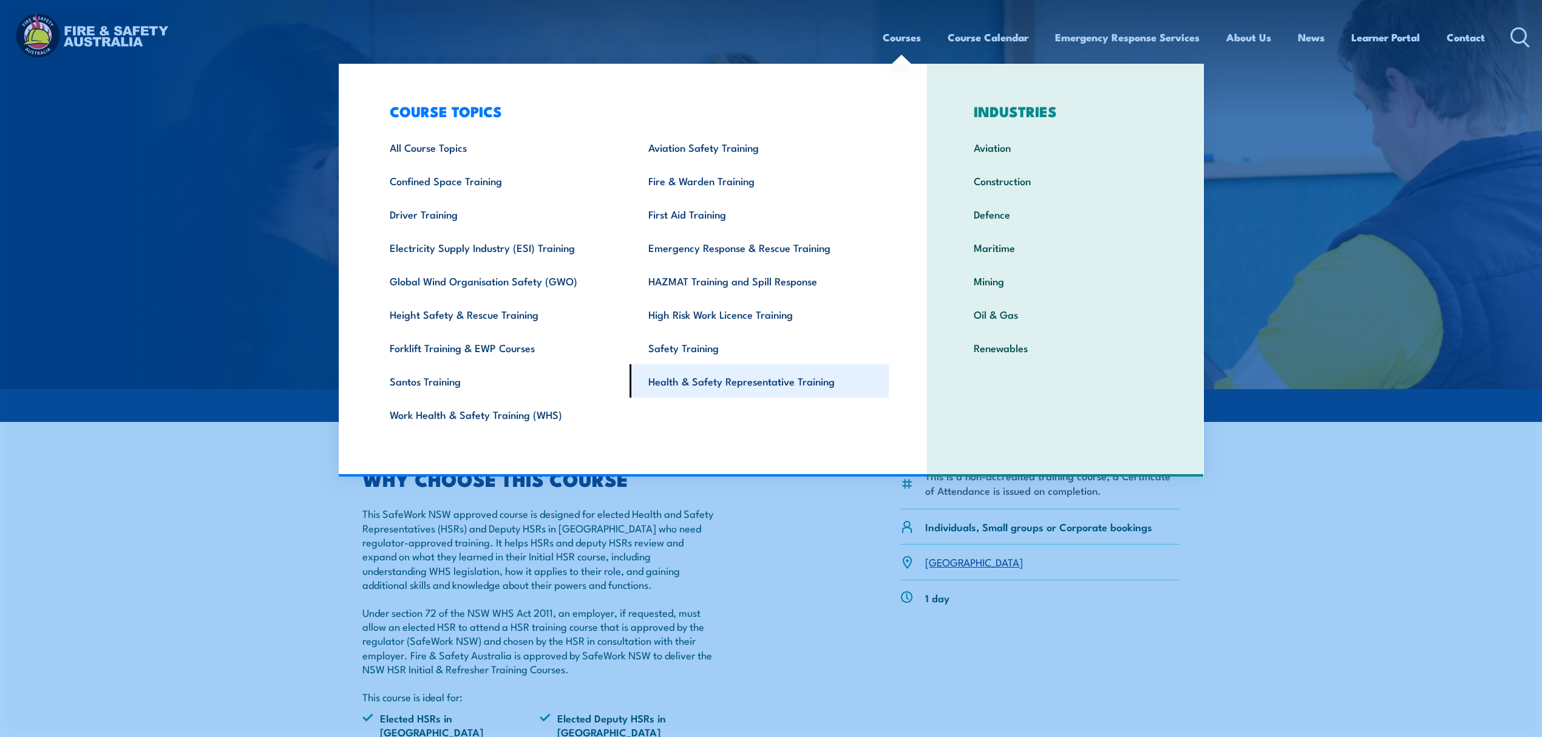
click at [709, 384] on link "Health & Safety Representative Training" at bounding box center [759, 380] width 259 height 33
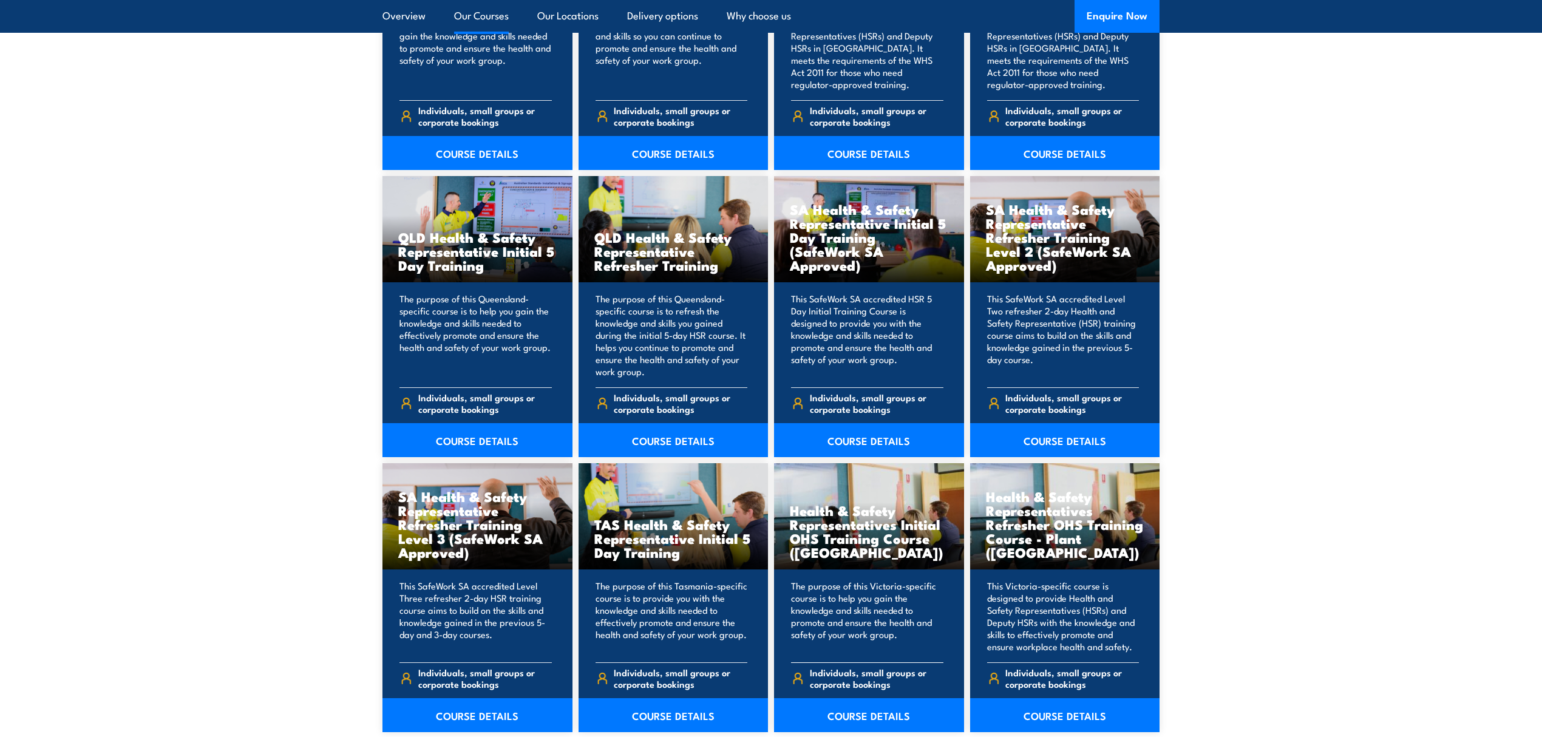
scroll to position [1538, 0]
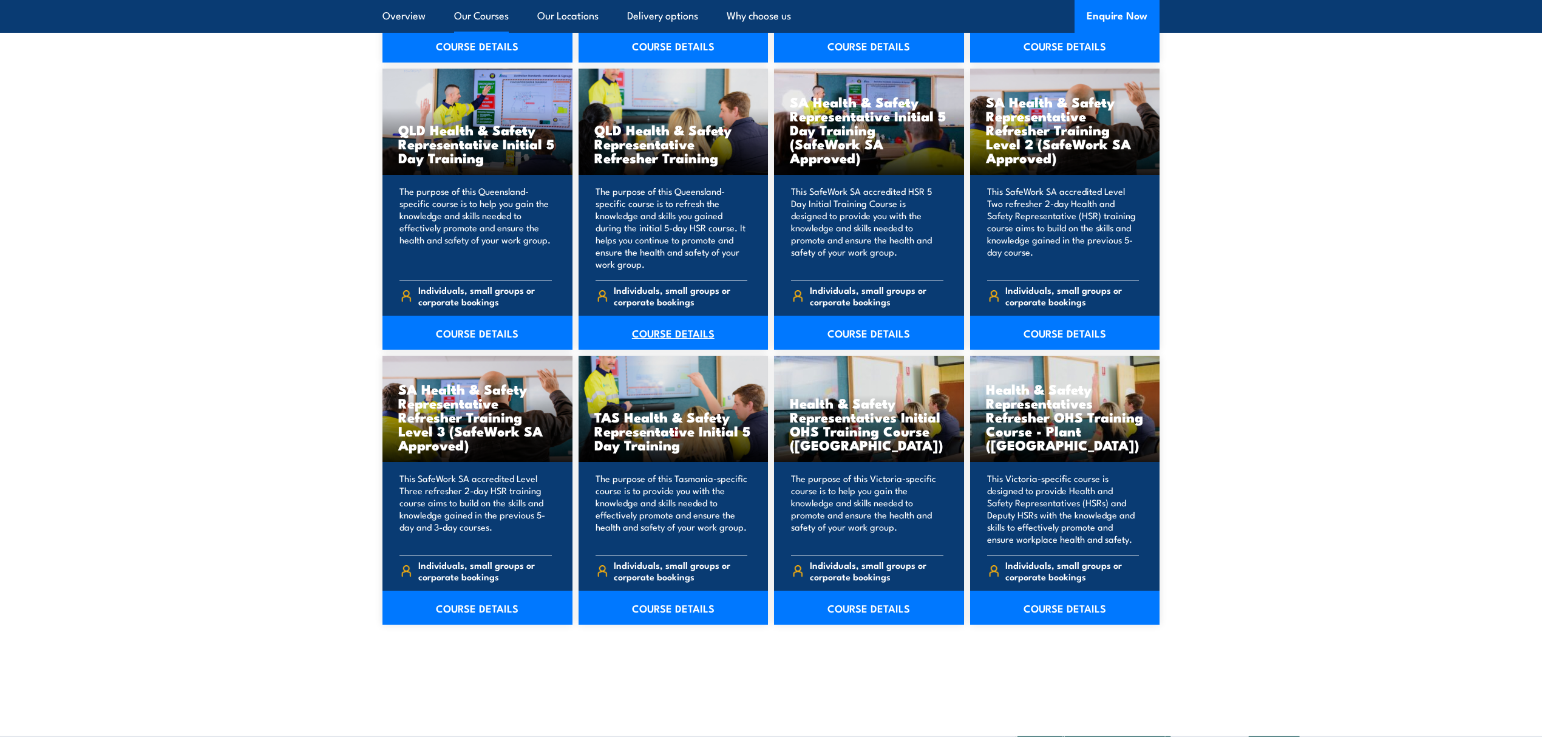
click at [668, 326] on link "COURSE DETAILS" at bounding box center [674, 333] width 190 height 34
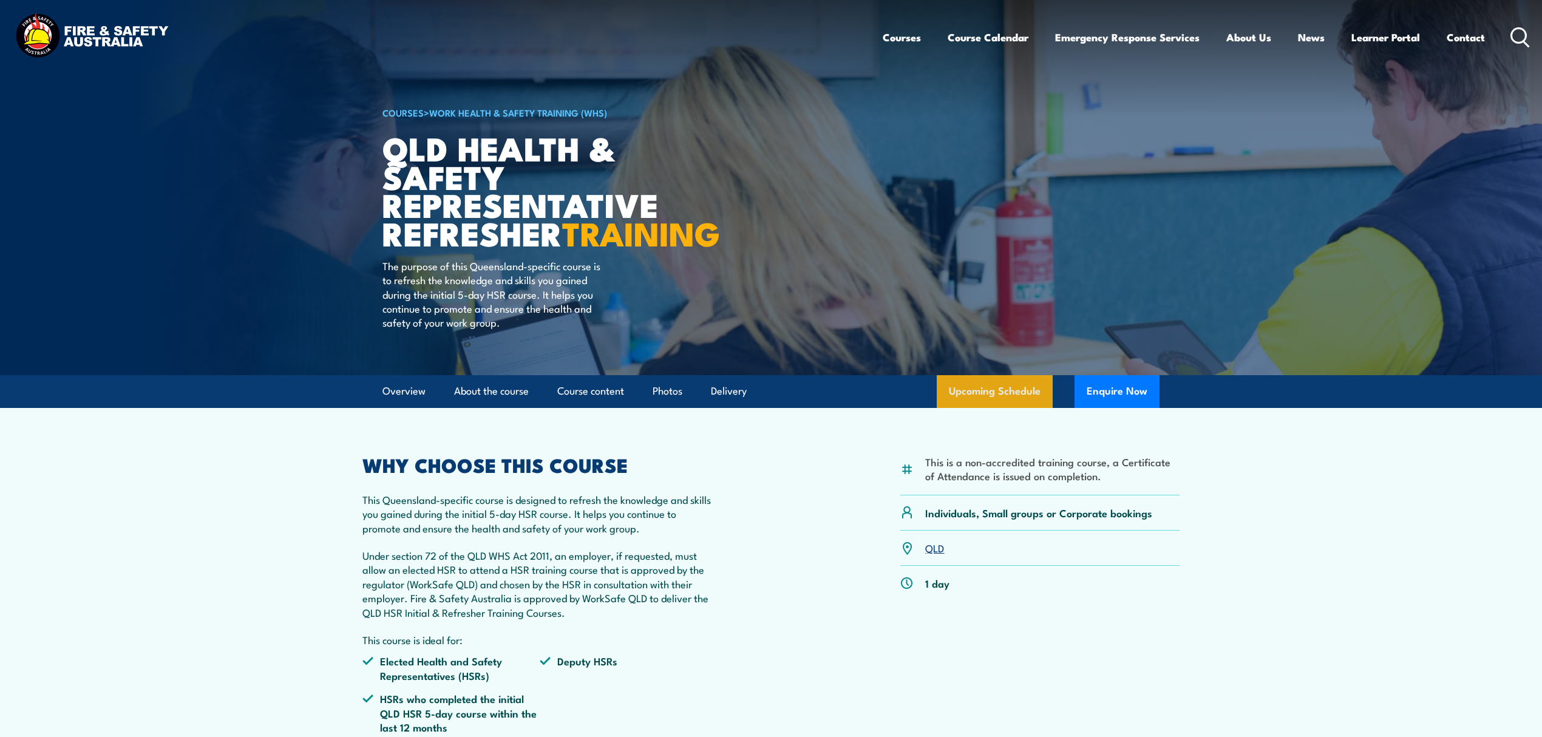
click at [1018, 408] on link "Upcoming Schedule" at bounding box center [995, 391] width 116 height 33
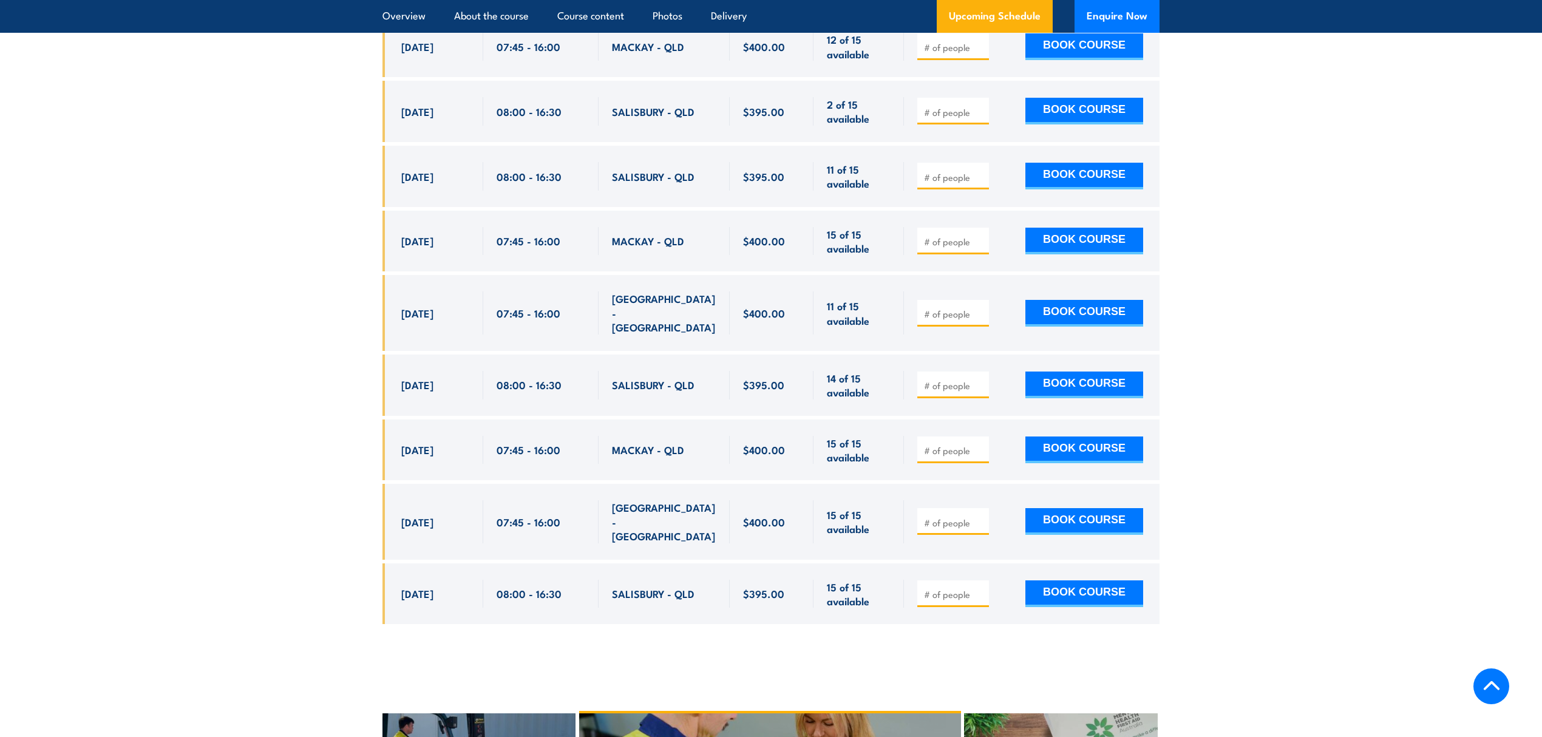
scroll to position [2047, 0]
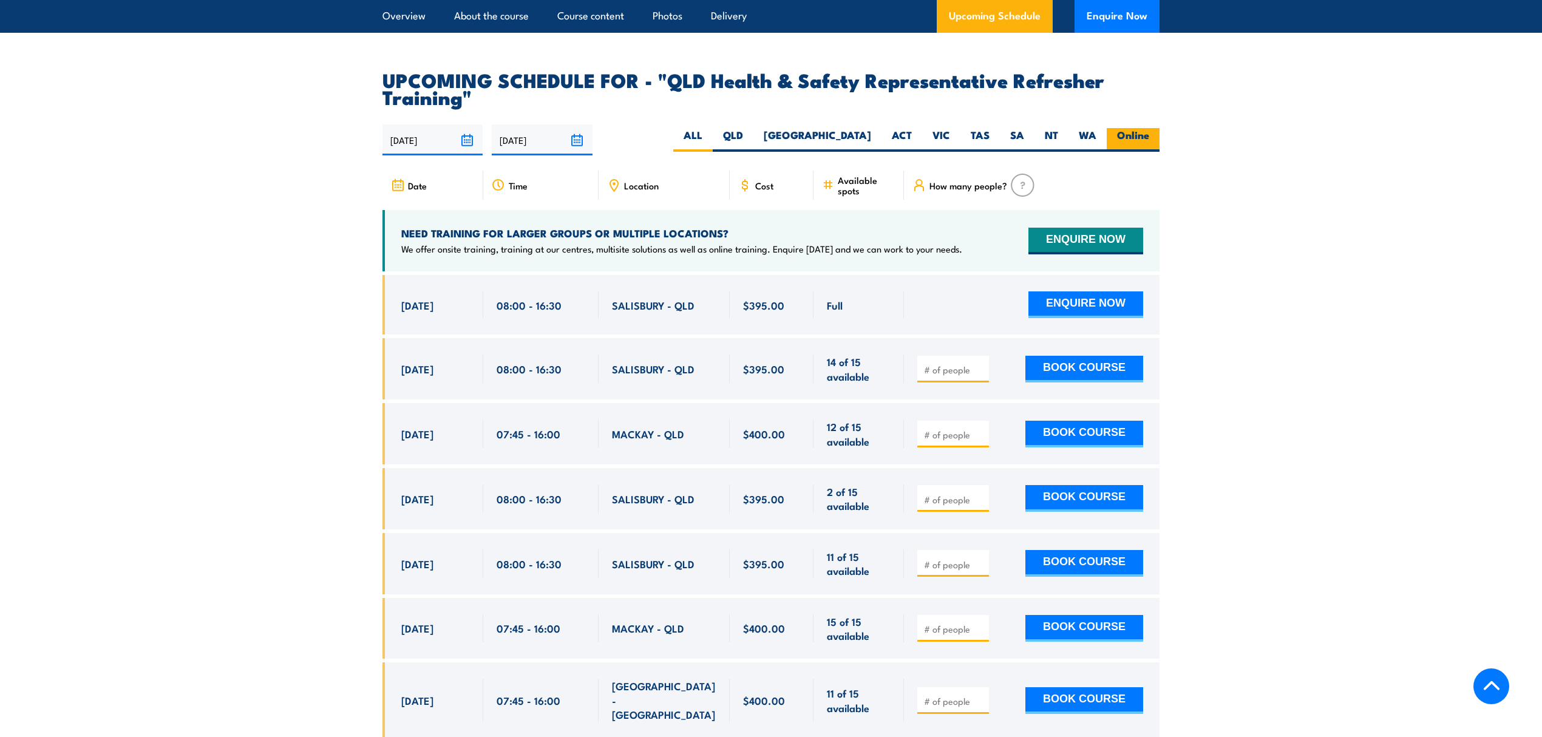
click at [1132, 141] on label "Online" at bounding box center [1133, 140] width 53 height 24
click at [1149, 136] on input "Online" at bounding box center [1153, 132] width 8 height 8
radio input "true"
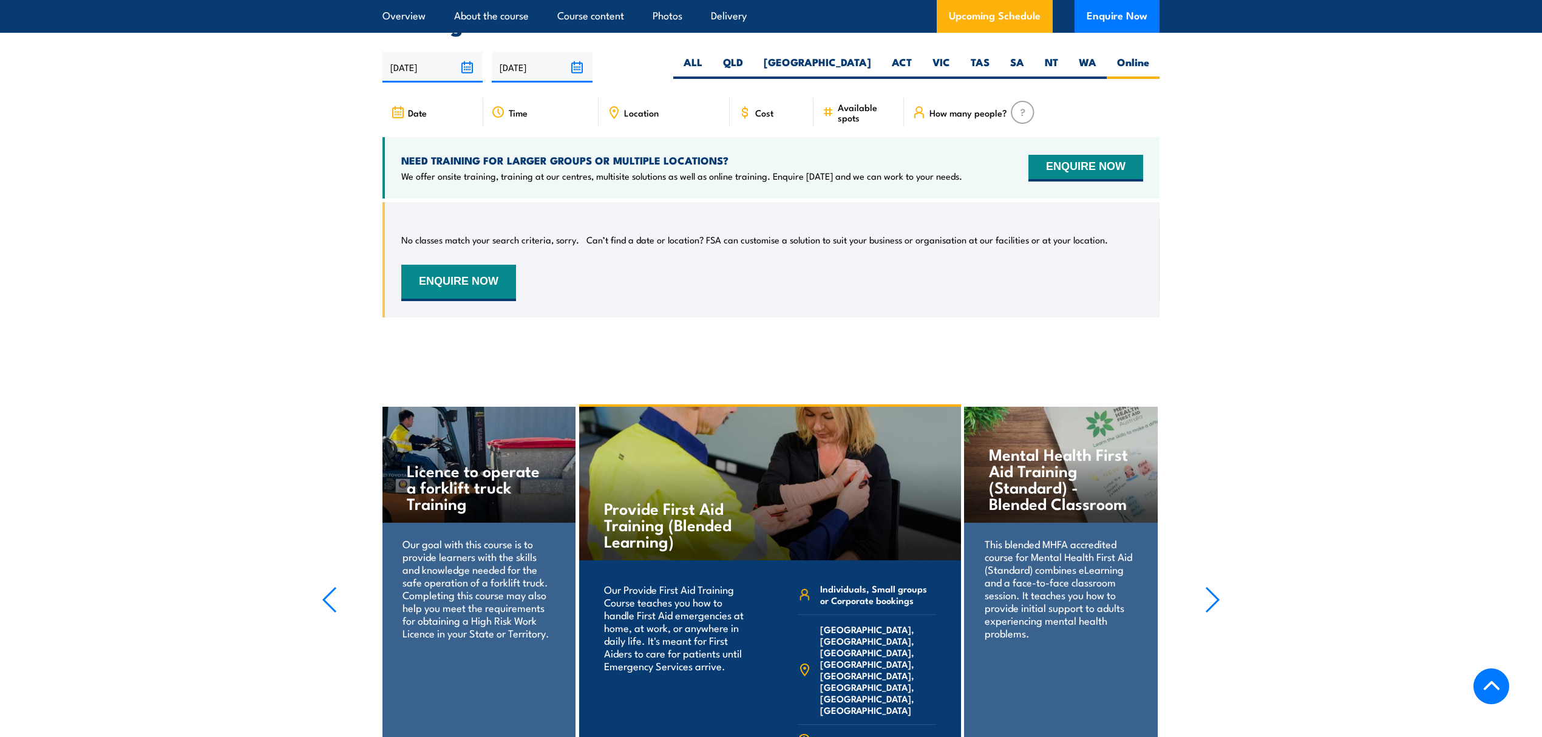
scroll to position [2128, 0]
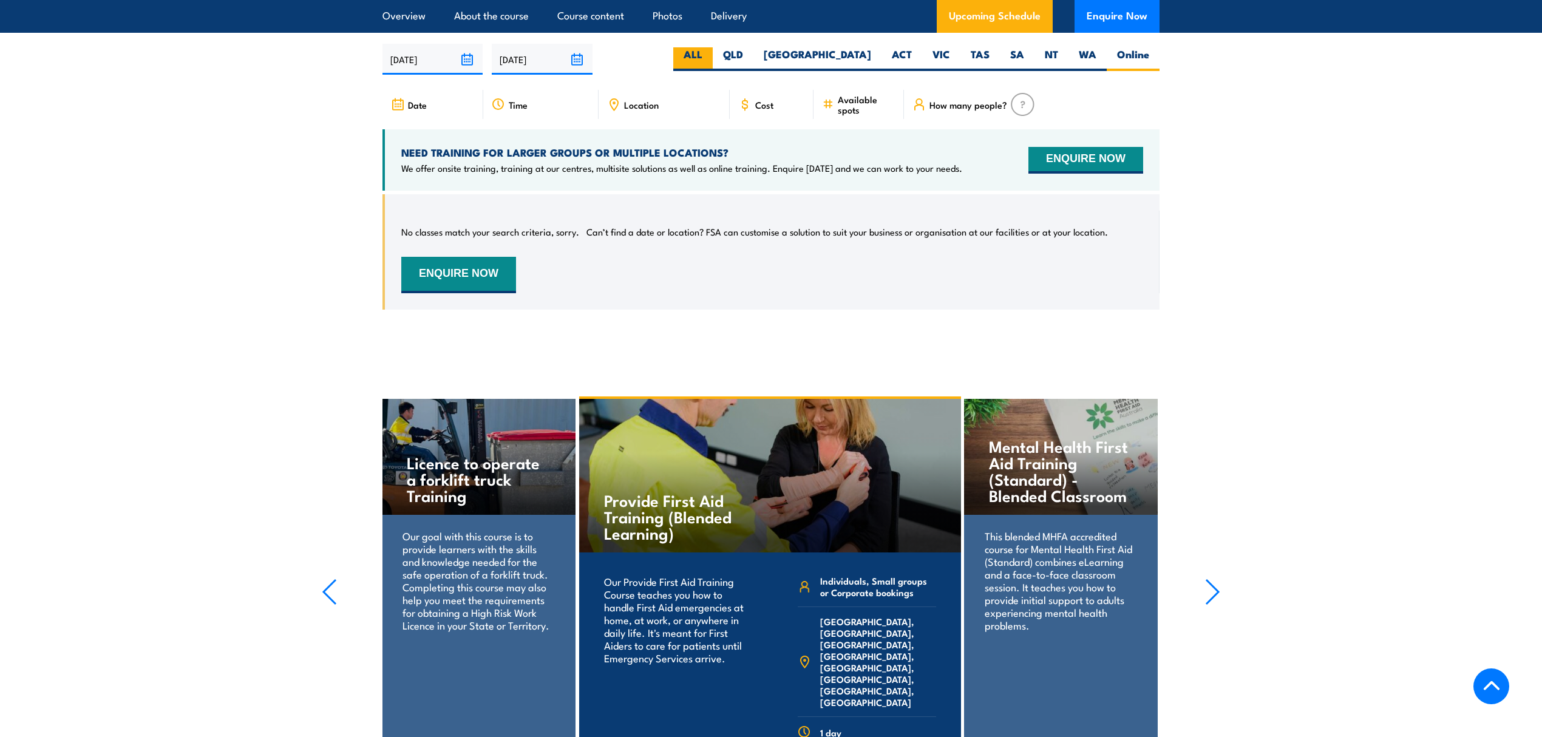
click at [713, 69] on label "ALL" at bounding box center [692, 59] width 39 height 24
click at [710, 55] on input "ALL" at bounding box center [706, 51] width 8 height 8
radio input "true"
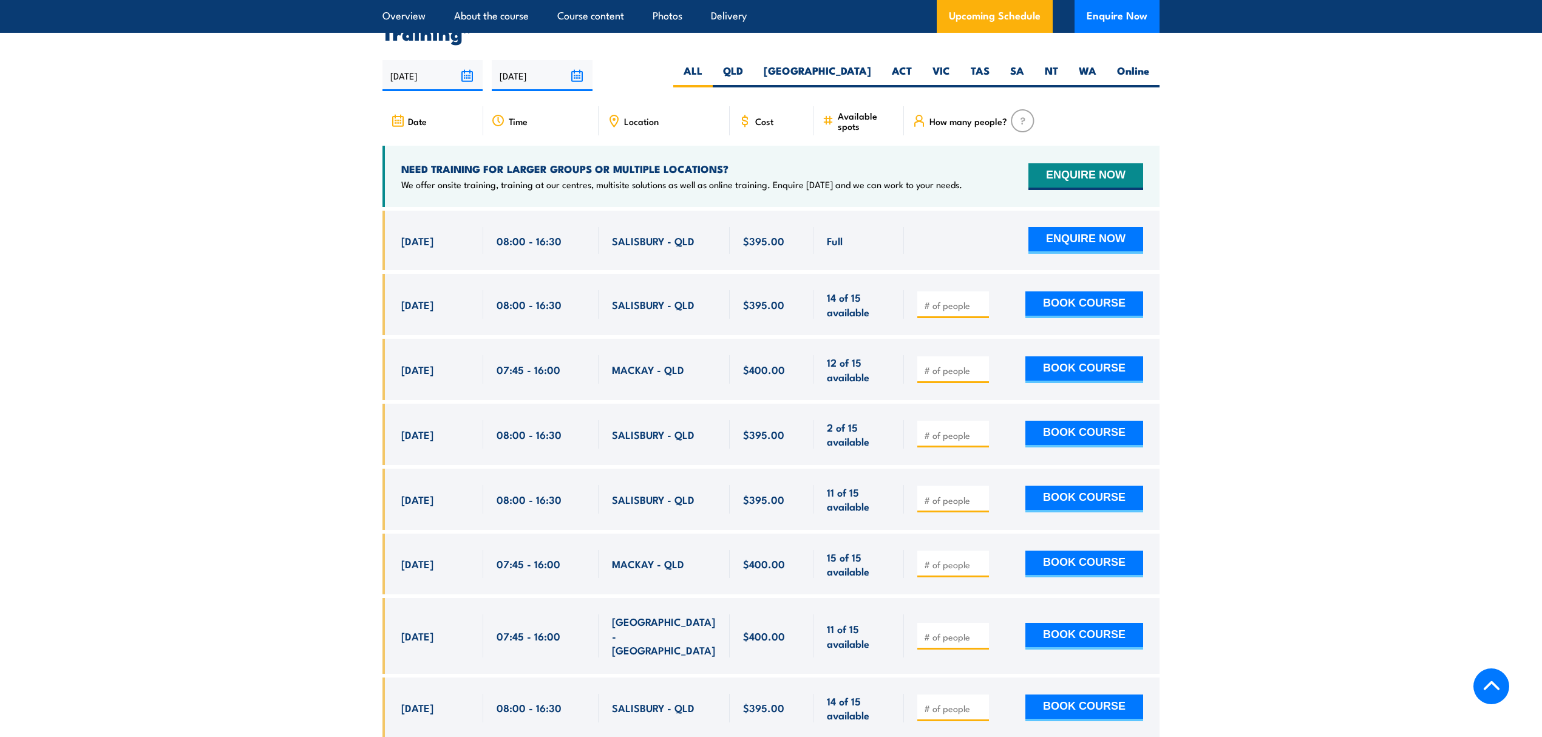
scroll to position [2128, 0]
